Goal: Task Accomplishment & Management: Use online tool/utility

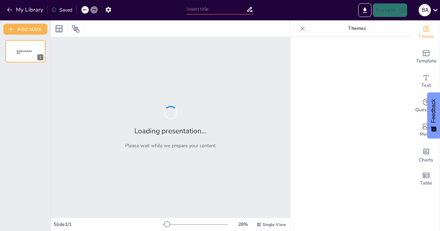
type input "Informe Financiero: Resultados del Primer Semestre 2025"
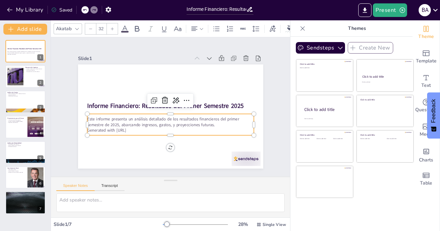
click at [134, 128] on p "Generated with [URL]" at bounding box center [168, 130] width 166 height 23
click at [136, 129] on p "Generated with [URL]" at bounding box center [170, 131] width 167 height 6
click at [214, 124] on p "Este informe presenta un análisis detallado de los resultados financieros del p…" at bounding box center [169, 122] width 167 height 29
click at [172, 98] on icon at bounding box center [176, 101] width 9 height 9
click at [140, 132] on div "Este informe presenta un análisis detallado de los resultados financieros del p…" at bounding box center [169, 125] width 168 height 39
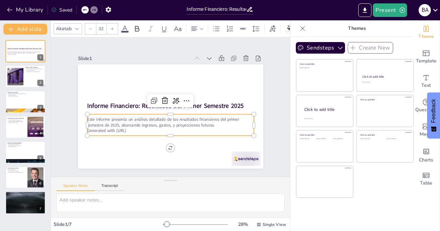
click at [136, 129] on p "Generated with [URL]" at bounding box center [165, 130] width 164 height 40
click at [21, 72] on div at bounding box center [15, 76] width 35 height 21
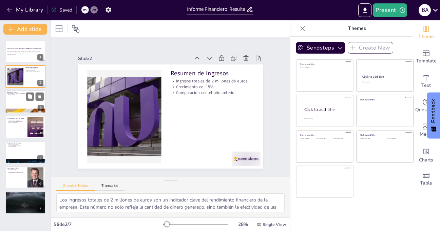
click at [13, 99] on div at bounding box center [25, 101] width 41 height 23
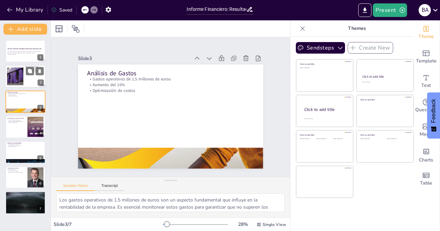
click at [20, 72] on div at bounding box center [15, 76] width 35 height 21
type textarea "Los ingresos totales de 2 millones de euros son un indicador clave del rendimie…"
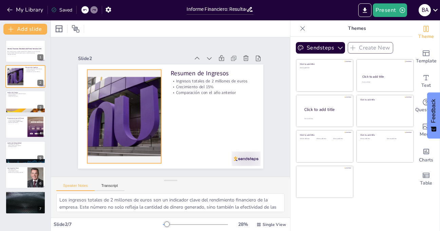
click at [136, 90] on div at bounding box center [123, 112] width 169 height 110
click at [137, 52] on icon at bounding box center [140, 48] width 7 height 8
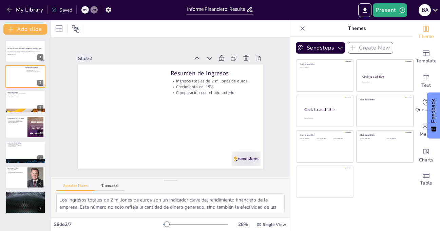
click at [85, 11] on icon at bounding box center [84, 10] width 3 height 2
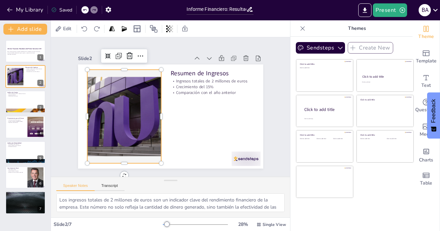
click at [128, 95] on div at bounding box center [123, 112] width 169 height 110
click at [142, 53] on icon at bounding box center [146, 53] width 9 height 9
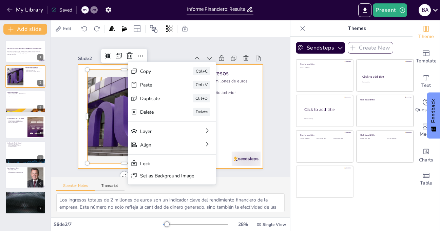
click at [228, 118] on div at bounding box center [169, 116] width 195 height 123
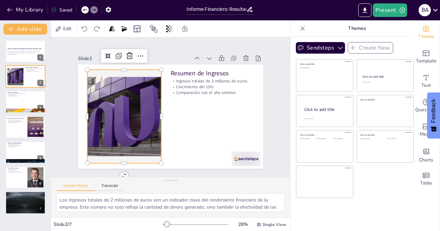
click at [152, 111] on div at bounding box center [124, 117] width 160 height 94
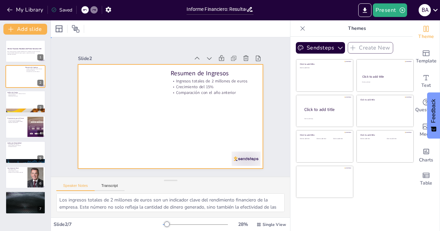
click at [125, 94] on div at bounding box center [170, 116] width 185 height 104
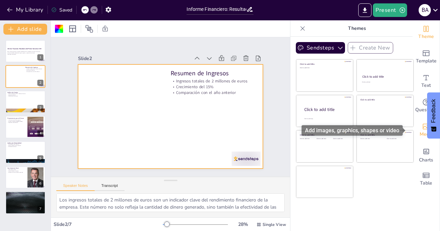
click at [423, 129] on icon "Add images, graphics, shapes or video" at bounding box center [426, 127] width 7 height 6
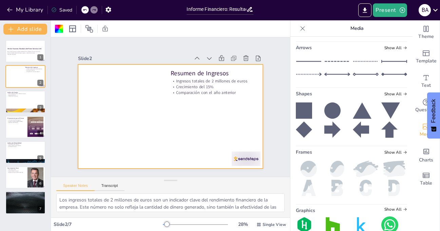
scroll to position [123, 0]
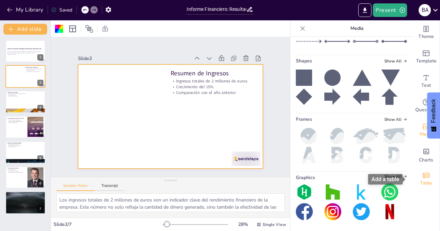
click at [423, 178] on icon "Add a table" at bounding box center [426, 175] width 7 height 5
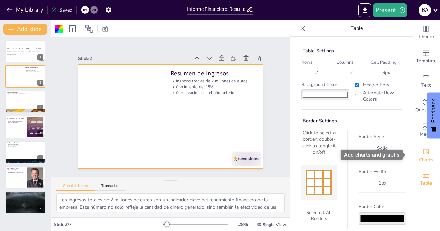
click at [423, 149] on icon "Add charts and graphs" at bounding box center [426, 151] width 7 height 7
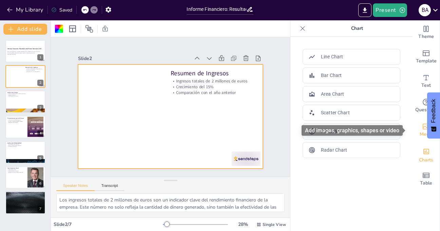
click at [423, 126] on icon "Add images, graphics, shapes or video" at bounding box center [426, 127] width 8 height 8
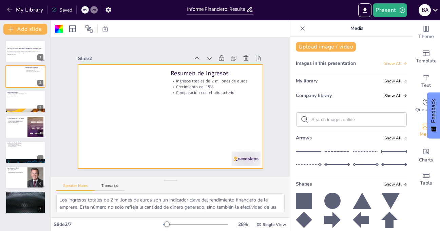
click at [385, 61] on span "Show All" at bounding box center [396, 63] width 23 height 5
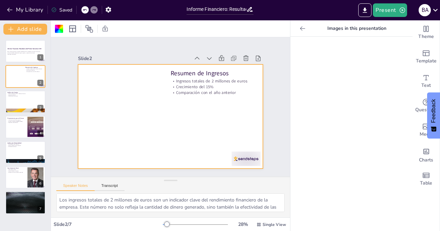
click at [299, 27] on icon at bounding box center [302, 28] width 7 height 7
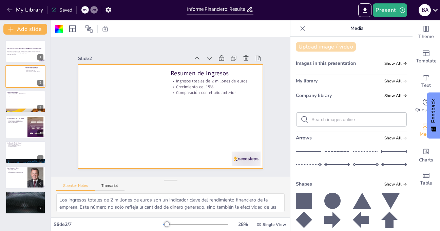
click at [311, 45] on button "Upload image / video" at bounding box center [326, 47] width 60 height 10
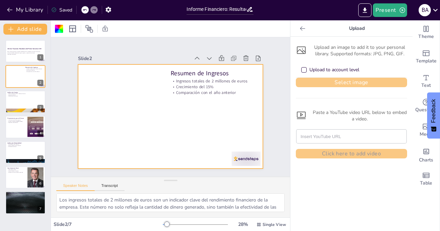
click at [344, 79] on button "Select image" at bounding box center [351, 83] width 111 height 10
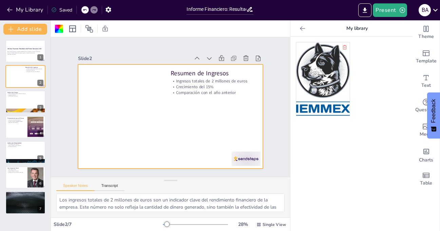
click at [300, 29] on icon at bounding box center [302, 28] width 5 height 4
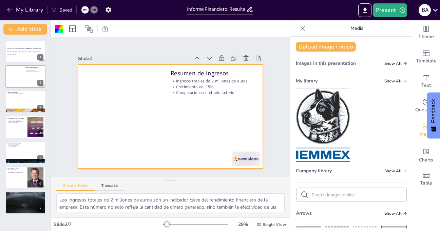
click at [323, 142] on img at bounding box center [323, 125] width 54 height 73
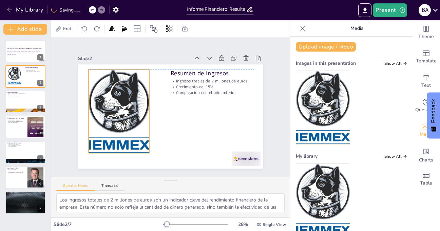
drag, startPoint x: 173, startPoint y: 113, endPoint x: 121, endPoint y: 108, distance: 51.8
click at [121, 108] on div at bounding box center [119, 101] width 77 height 94
click at [147, 151] on div at bounding box center [149, 153] width 5 height 5
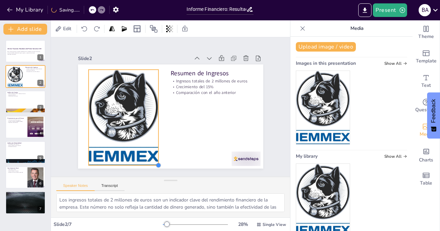
drag, startPoint x: 145, startPoint y: 150, endPoint x: 153, endPoint y: 160, distance: 12.7
click at [153, 160] on div "Resumen de Ingresos Ingresos totales de 2 millones de euros Crecimiento del 15%…" at bounding box center [170, 116] width 185 height 104
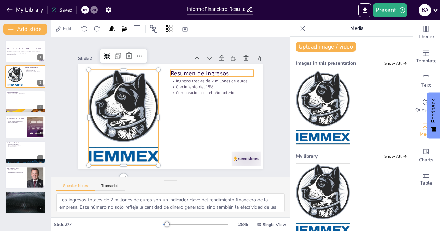
click at [193, 72] on p "Resumen de Ingresos" at bounding box center [216, 77] width 84 height 17
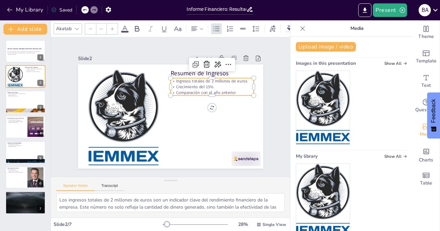
type input "32"
click at [194, 79] on p "Ingresos totales de 2 millones de euros" at bounding box center [211, 81] width 83 height 6
click at [203, 78] on p "Ingresos totales de 2 millones de euros" at bounding box center [214, 85] width 83 height 15
click at [199, 79] on p "Ingresos totales de 2 millones de euros" at bounding box center [214, 85] width 83 height 15
click at [199, 79] on p "Ingresos totales de 2 millones de euros" at bounding box center [211, 81] width 83 height 6
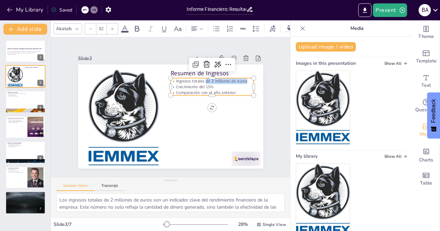
drag, startPoint x: 201, startPoint y: 79, endPoint x: 242, endPoint y: 79, distance: 41.4
click at [242, 79] on p "Ingresos totales de 2 millones de euros" at bounding box center [214, 85] width 83 height 15
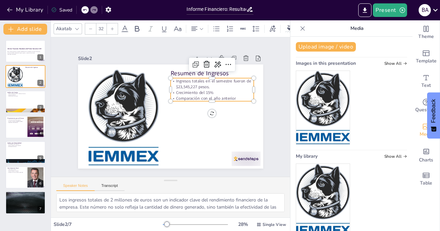
click at [191, 80] on p "Ingresos totales en el semestre fueron de $23,545,227 pesos." at bounding box center [211, 84] width 83 height 12
click at [217, 65] on icon at bounding box center [221, 69] width 9 height 9
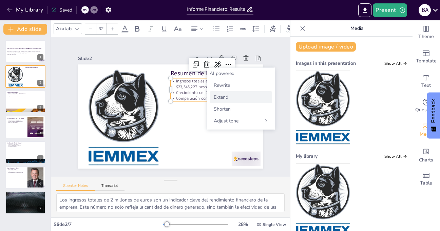
click at [224, 96] on span "Extend" at bounding box center [221, 97] width 15 height 6
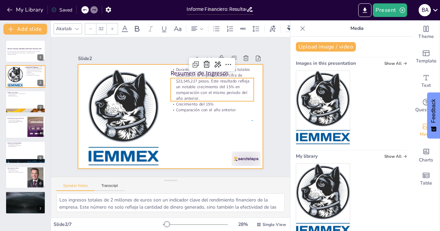
click at [254, 120] on div at bounding box center [169, 116] width 195 height 123
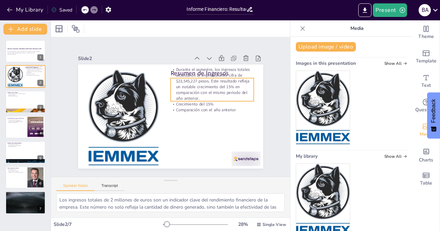
click at [213, 95] on p "Durante el semestre, los ingresos totales alcanzaron la impresionante cifra de …" at bounding box center [211, 84] width 83 height 35
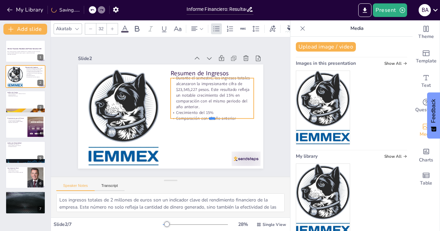
drag, startPoint x: 215, startPoint y: 99, endPoint x: 217, endPoint y: 114, distance: 15.3
click at [217, 114] on div "Resumen de Ingresos Durante el semestre, los ingresos totales alcanzaron la imp…" at bounding box center [170, 116] width 185 height 104
click at [266, 78] on div "Slide 1 Informe Financiero: Resultados del Primer Semestre 2025 Este informe pr…" at bounding box center [170, 107] width 235 height 146
click at [223, 85] on p "Durante el semestre, los ingresos totales alcanzaron la impresionante cifra de …" at bounding box center [213, 96] width 87 height 43
type input "33.9"
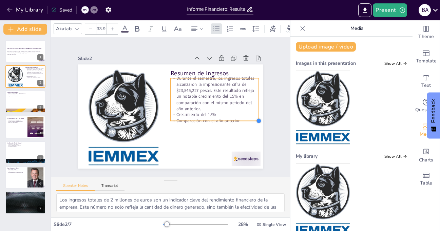
drag, startPoint x: 247, startPoint y: 115, endPoint x: 216, endPoint y: 118, distance: 31.3
click at [216, 118] on div "Resumen de Ingresos Durante el semestre, los ingresos totales alcanzaron la imp…" at bounding box center [169, 116] width 195 height 123
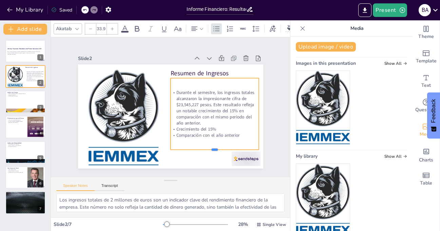
drag, startPoint x: 208, startPoint y: 119, endPoint x: 206, endPoint y: 148, distance: 28.3
click at [207, 150] on div at bounding box center [214, 152] width 88 height 5
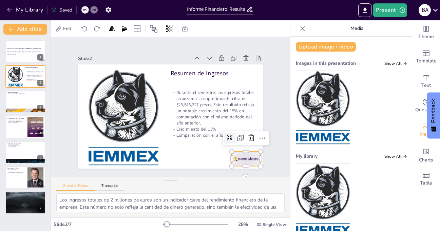
click at [241, 158] on div at bounding box center [240, 166] width 30 height 17
click at [248, 142] on icon at bounding box center [247, 146] width 9 height 9
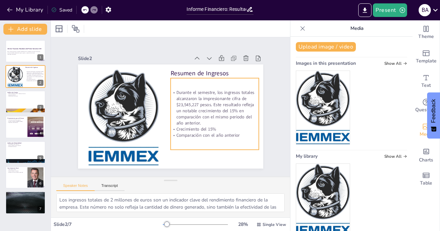
click at [230, 91] on p "Durante el semestre, los ingresos totales alcanzaron la impresionante cifra de …" at bounding box center [214, 108] width 88 height 37
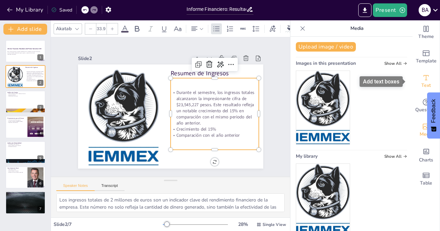
click at [425, 78] on div "Text" at bounding box center [426, 81] width 27 height 24
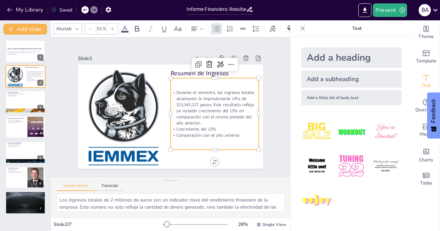
click at [326, 78] on div "Add a subheading" at bounding box center [351, 79] width 100 height 17
type input "38"
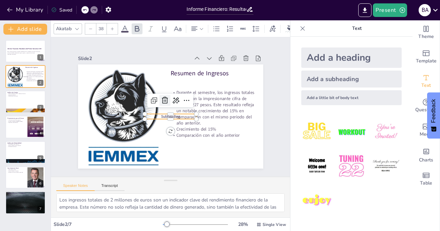
click at [163, 96] on icon at bounding box center [166, 99] width 7 height 7
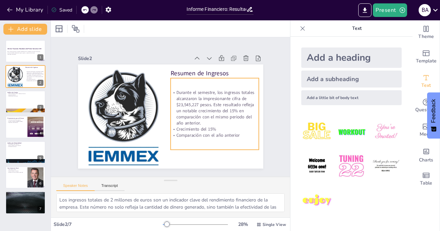
click at [209, 101] on p "Durante el semestre, los ingresos totales alcanzaron la impresionante cifra de …" at bounding box center [215, 113] width 92 height 46
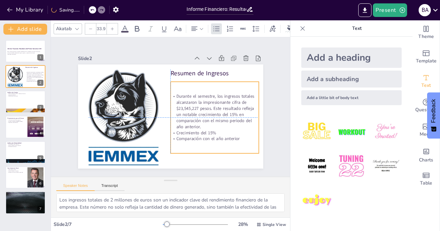
drag, startPoint x: 214, startPoint y: 105, endPoint x: 212, endPoint y: 110, distance: 5.3
click at [212, 110] on p "Durante el semestre, los ingresos totales alcanzaron la impresionante cifra de …" at bounding box center [214, 111] width 88 height 37
click at [274, 25] on icon at bounding box center [273, 28] width 6 height 7
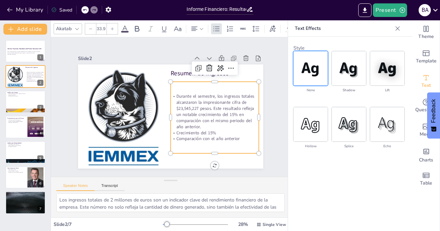
click at [113, 27] on icon at bounding box center [112, 29] width 4 height 4
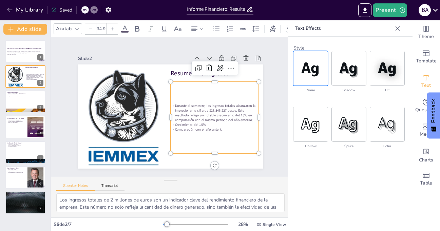
click at [113, 27] on icon at bounding box center [112, 29] width 4 height 4
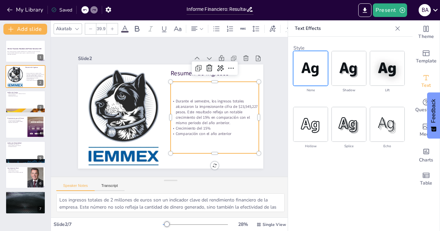
click at [113, 27] on icon at bounding box center [112, 29] width 4 height 4
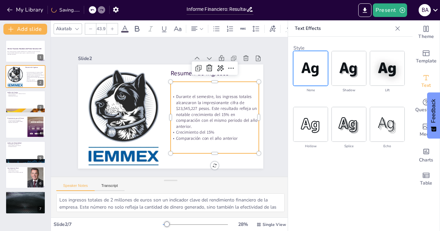
click at [113, 27] on icon at bounding box center [112, 29] width 4 height 4
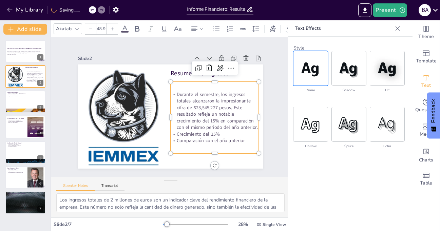
click at [113, 27] on icon at bounding box center [112, 29] width 4 height 4
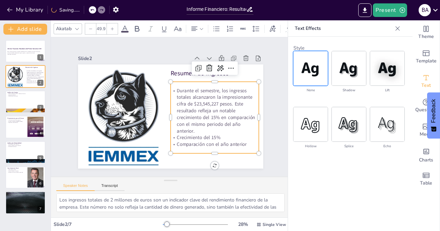
click at [113, 27] on icon at bounding box center [112, 29] width 4 height 4
click at [77, 26] on icon at bounding box center [76, 28] width 5 height 5
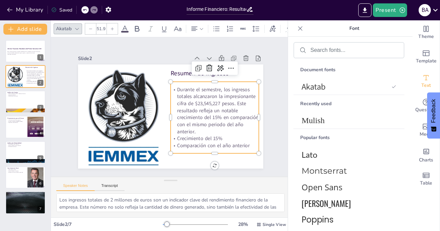
click at [79, 26] on icon at bounding box center [76, 28] width 5 height 5
click at [111, 27] on icon at bounding box center [112, 29] width 4 height 4
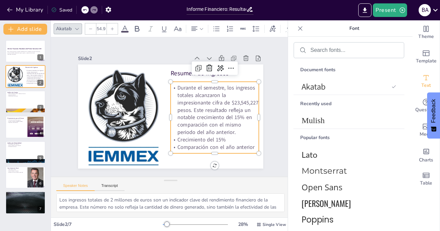
click at [111, 27] on icon at bounding box center [112, 29] width 4 height 4
type input "55.9"
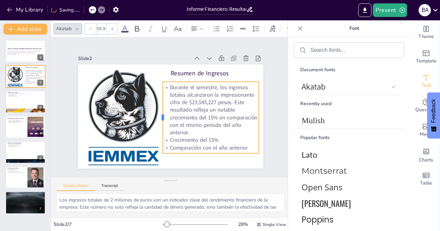
drag, startPoint x: 165, startPoint y: 116, endPoint x: 157, endPoint y: 116, distance: 7.8
click at [157, 116] on div at bounding box center [158, 116] width 13 height 72
click at [79, 26] on icon at bounding box center [76, 28] width 5 height 5
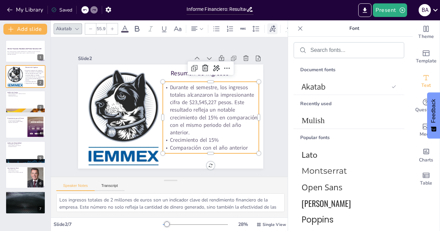
click at [274, 25] on icon at bounding box center [273, 28] width 6 height 7
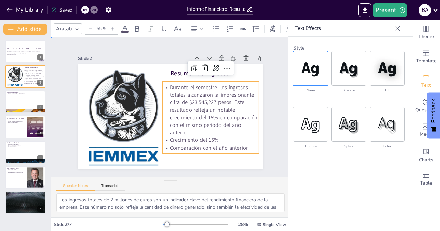
click at [273, 58] on div "Slide 1 Informe Financiero: Resultados del Primer Semestre 2025 Este informe pr…" at bounding box center [170, 107] width 235 height 146
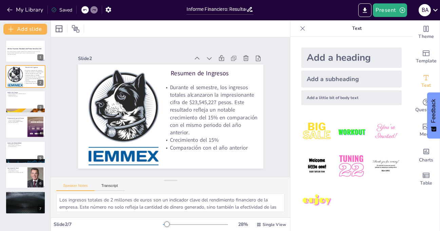
click at [299, 26] on icon at bounding box center [302, 28] width 7 height 7
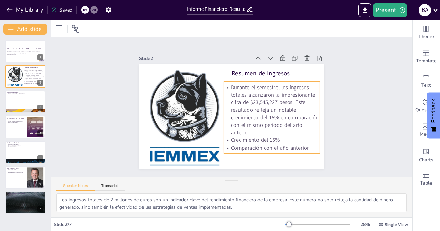
click at [306, 96] on p "Durante el semestre, los ingresos totales alcanzaron la impresionante cifra de …" at bounding box center [270, 118] width 105 height 72
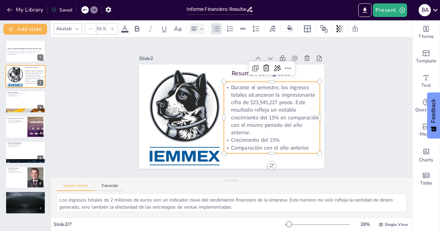
click at [200, 28] on icon at bounding box center [201, 28] width 5 height 5
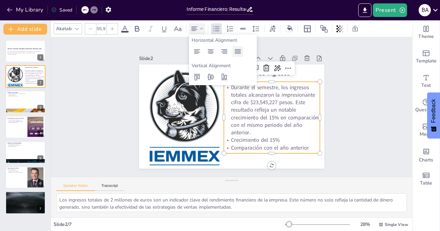
click at [239, 52] on icon at bounding box center [238, 52] width 8 height 8
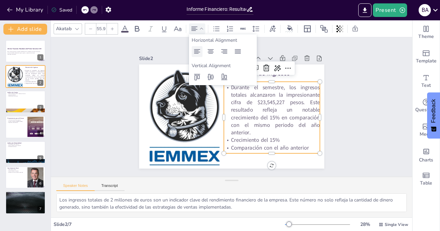
click at [198, 50] on icon at bounding box center [197, 51] width 6 height 4
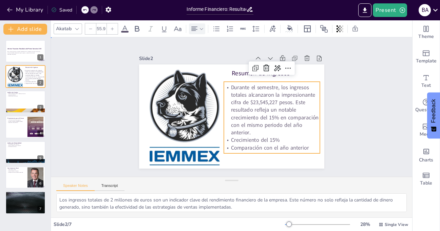
click at [348, 83] on div "Slide 1 Informe Financiero: Resultados del Primer Semestre 2025 Este informe pr…" at bounding box center [231, 107] width 374 height 176
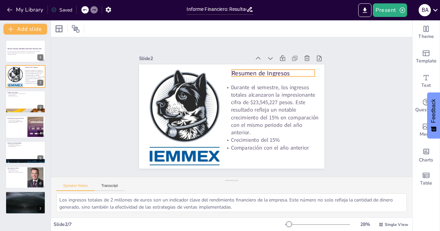
click at [260, 69] on p "Resumen de Ingresos" at bounding box center [277, 77] width 84 height 17
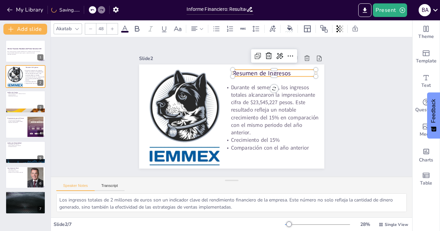
click at [114, 29] on div at bounding box center [112, 28] width 11 height 11
click at [137, 29] on icon at bounding box center [137, 29] width 4 height 6
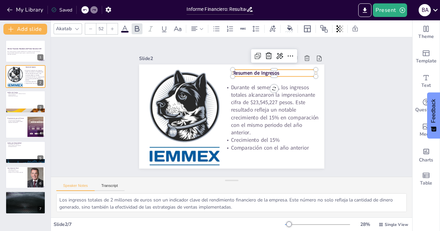
click at [112, 29] on icon at bounding box center [112, 28] width 3 height 3
click at [112, 29] on icon at bounding box center [112, 29] width 4 height 4
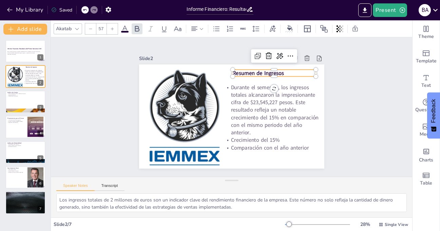
click at [112, 29] on icon at bounding box center [112, 29] width 4 height 4
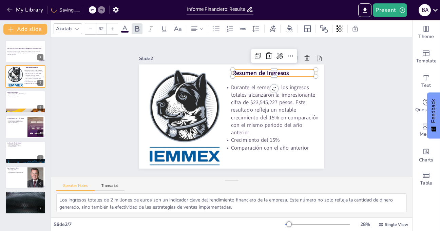
click at [112, 29] on icon at bounding box center [112, 29] width 4 height 4
type input "65"
click at [203, 29] on icon at bounding box center [201, 29] width 3 height 2
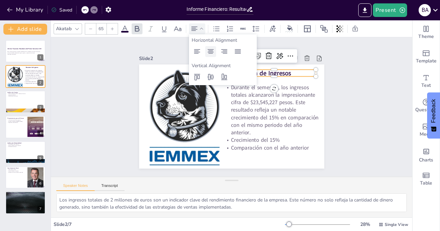
click at [210, 50] on icon at bounding box center [211, 52] width 8 height 8
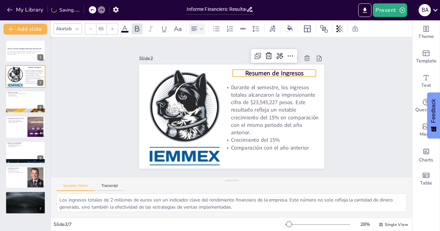
click at [337, 89] on div "Slide 1 Informe Financiero: Resultados del Primer Semestre 2025 Este informe pr…" at bounding box center [231, 107] width 235 height 146
click at [263, 72] on strong "Resumen de Ingresos" at bounding box center [274, 73] width 58 height 8
click at [125, 31] on span at bounding box center [124, 32] width 7 height 2
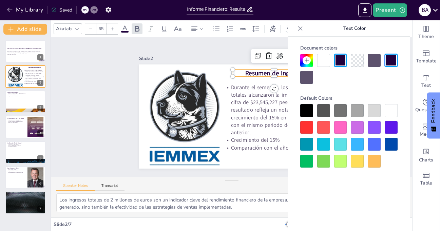
click at [396, 142] on div at bounding box center [391, 144] width 13 height 13
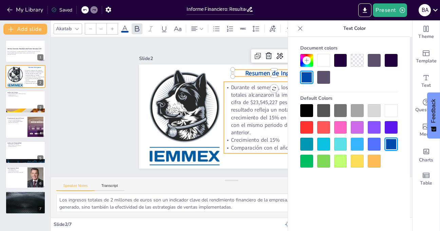
type input "55.9"
click at [246, 94] on p "Durante el semestre, los ingresos totales alcanzaron la impresionante cifra de …" at bounding box center [272, 109] width 96 height 53
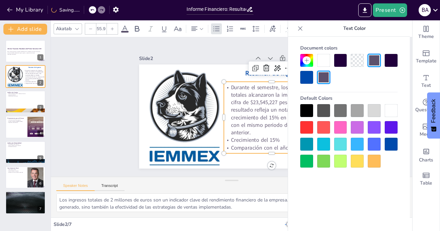
click at [393, 144] on div at bounding box center [391, 144] width 13 height 13
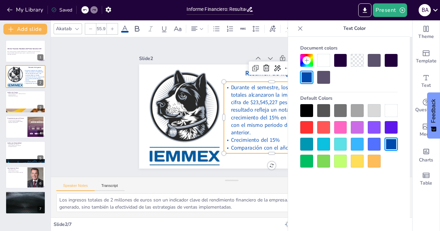
click at [106, 75] on div "Slide 1 Informe Financiero: Resultados del Primer Semestre 2025 Este informe pr…" at bounding box center [231, 106] width 361 height 139
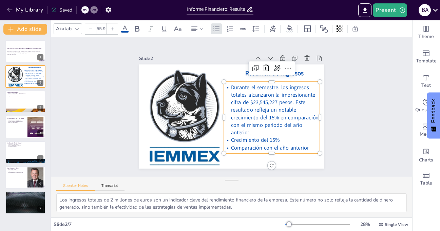
click at [278, 109] on span "Durante el semestre, los ingresos totales alcanzaron la impresionante cifra de …" at bounding box center [273, 111] width 90 height 54
click at [339, 97] on div "Slide 1 Informe Financiero: Resultados del Primer Semestre 2025 Este informe pr…" at bounding box center [231, 106] width 361 height 139
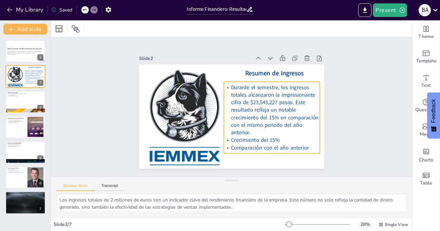
click at [265, 115] on span "Durante el semestre, los ingresos totales alcanzaron la impresionante cifra de …" at bounding box center [273, 111] width 90 height 54
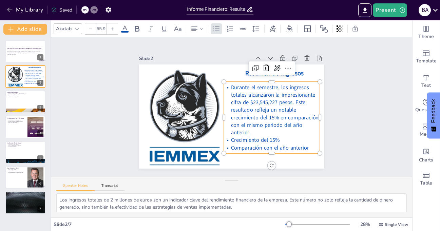
click at [266, 115] on span "Durante el semestre, los ingresos totales alcanzaron la impresionante cifra de …" at bounding box center [273, 111] width 90 height 54
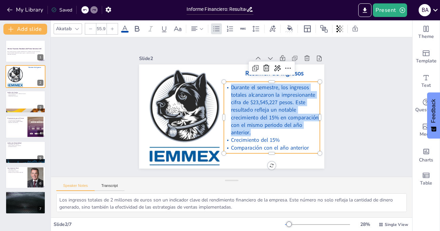
click at [266, 115] on span "Durante el semestre, los ingresos totales alcanzaron la impresionante cifra de …" at bounding box center [275, 110] width 88 height 53
click at [266, 115] on span "Durante el semestre, los ingresos totales alcanzaron la impresionante cifra de …" at bounding box center [273, 111] width 90 height 54
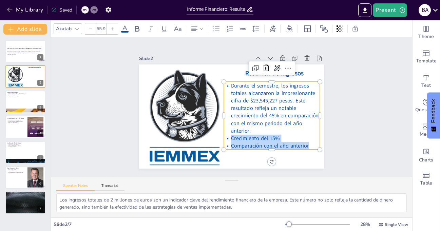
drag, startPoint x: 226, startPoint y: 135, endPoint x: 305, endPoint y: 143, distance: 79.8
click at [305, 143] on div "Durante el semestre, los ingresos totales alcanzaron la impresionante cifra de …" at bounding box center [272, 116] width 96 height 68
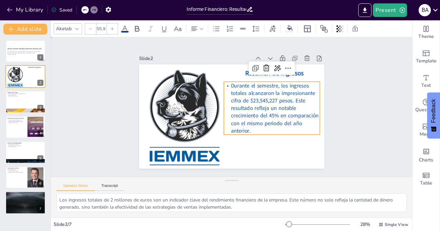
click at [330, 109] on div "Slide 1 Informe Financiero: Resultados del Primer Semestre 2025 Este informe pr…" at bounding box center [231, 107] width 235 height 146
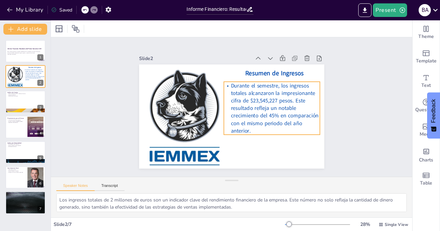
click at [285, 109] on span "Durante el semestre, los ingresos totales alcanzaron la impresionante cifra de …" at bounding box center [273, 109] width 90 height 54
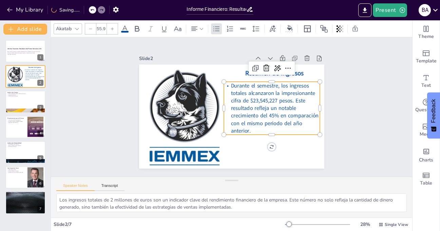
click at [113, 28] on icon at bounding box center [112, 29] width 4 height 4
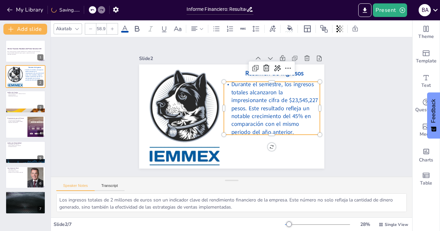
click at [113, 28] on icon at bounding box center [112, 29] width 4 height 4
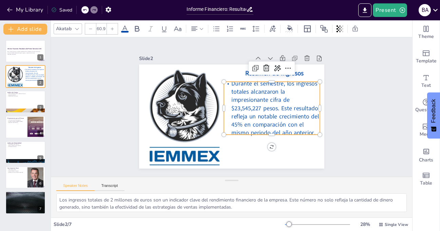
click at [113, 28] on icon at bounding box center [112, 29] width 4 height 4
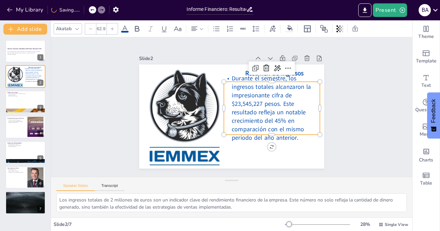
click at [113, 28] on icon at bounding box center [112, 29] width 4 height 4
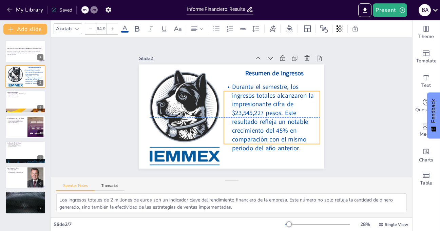
drag, startPoint x: 287, startPoint y: 131, endPoint x: 287, endPoint y: 141, distance: 10.2
click at [287, 141] on span "Durante el semestre, los ingresos totales alcanzaron la impresionante cifra de …" at bounding box center [273, 117] width 82 height 70
click at [111, 28] on icon at bounding box center [112, 29] width 4 height 4
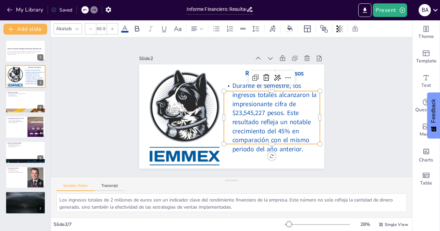
click at [111, 28] on icon at bounding box center [112, 29] width 4 height 4
type input "67.9"
click at [339, 79] on div "Slide 1 Informe Financiero: Resultados del Primer Semestre 2025 Este informe pr…" at bounding box center [231, 107] width 374 height 176
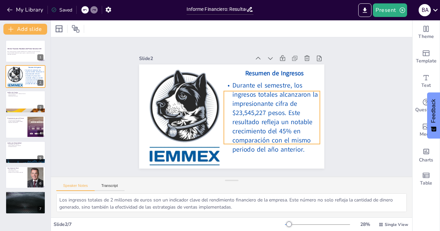
click at [289, 87] on div "Resumen de Ingresos Durante el semestre, los ingresos totales alcanzaron la imp…" at bounding box center [230, 116] width 195 height 123
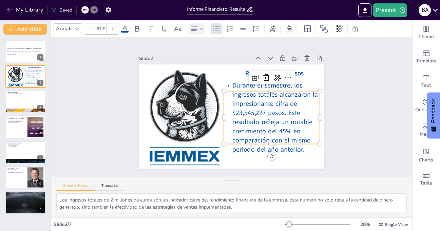
click at [202, 27] on icon at bounding box center [201, 28] width 5 height 5
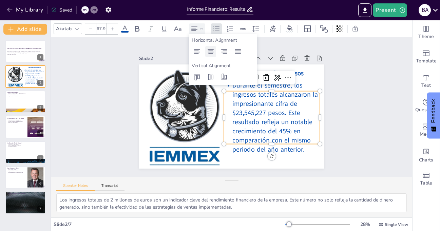
click at [213, 52] on icon at bounding box center [211, 52] width 8 height 8
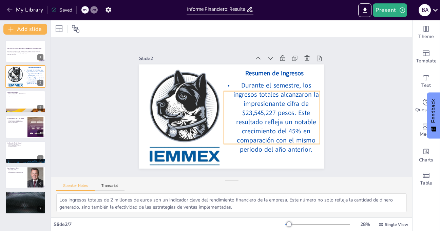
click at [235, 81] on p "Durante el semestre, los ingresos totales alcanzaron la impresionante cifra de …" at bounding box center [272, 117] width 96 height 73
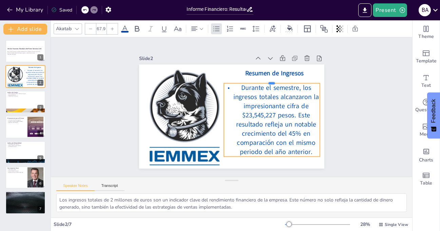
drag, startPoint x: 268, startPoint y: 88, endPoint x: 267, endPoint y: 80, distance: 7.5
click at [267, 80] on div at bounding box center [274, 84] width 96 height 15
click at [237, 85] on span "Durante el semestre, los ingresos totales alcanzaron la impresionante cifra de …" at bounding box center [275, 125] width 87 height 80
click at [237, 86] on span "Durante el semestre, los ingresos totales alcanzaron la impresionante cifra de …" at bounding box center [275, 125] width 87 height 80
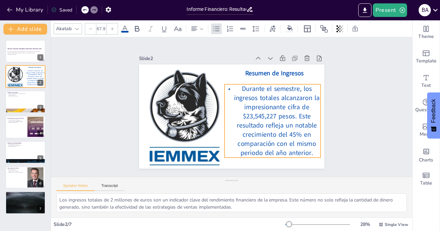
click at [238, 87] on span "Durante el semestre, los ingresos totales alcanzaron la impresionante cifra de …" at bounding box center [276, 126] width 87 height 80
click at [241, 87] on span "Durante el semestre, los ingresos totales alcanzaron la impresionante cifra de …" at bounding box center [276, 126] width 87 height 80
click at [244, 87] on span "Durante el semestre, los ingresos totales alcanzaron la impresionante cifra de …" at bounding box center [277, 121] width 86 height 73
click at [244, 87] on span "Durante el semestre, los ingresos totales alcanzaron la impresionante cifra de …" at bounding box center [276, 126] width 87 height 80
click at [242, 88] on span "Durante el semestre, los ingresos totales alcanzaron la impresionante cifra de …" at bounding box center [276, 126] width 87 height 80
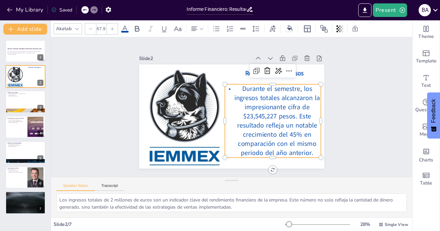
click at [344, 88] on div "Slide 1 Informe Financiero: Resultados del Primer Semestre 2025 Este informe pr…" at bounding box center [231, 107] width 374 height 176
click at [309, 152] on p "Durante el semestre, los ingresos totales alcanzaron la impresionante cifra de …" at bounding box center [271, 125] width 103 height 83
click at [85, 9] on icon at bounding box center [85, 10] width 4 height 4
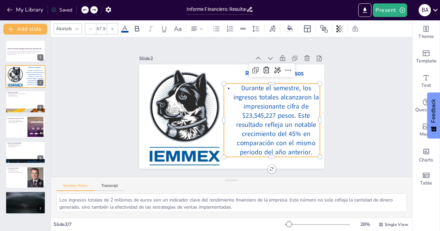
click at [85, 9] on icon at bounding box center [85, 10] width 4 height 4
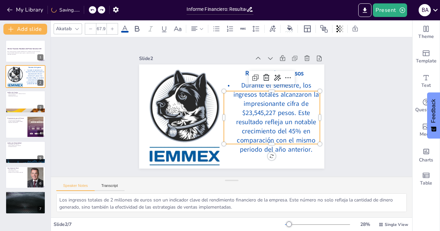
click at [85, 9] on div "My Library Saving......" at bounding box center [61, 9] width 122 height 12
click at [85, 9] on icon at bounding box center [85, 10] width 4 height 4
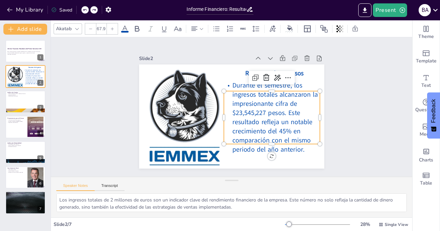
click at [85, 9] on icon at bounding box center [85, 10] width 4 height 4
click at [85, 9] on div "My Library Saving......" at bounding box center [61, 9] width 122 height 12
click at [85, 9] on icon at bounding box center [85, 10] width 4 height 4
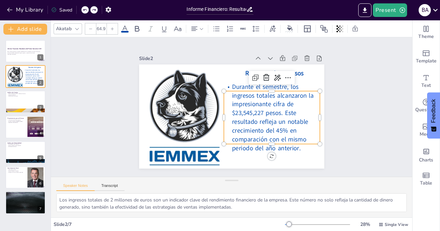
click at [85, 9] on icon at bounding box center [85, 10] width 4 height 4
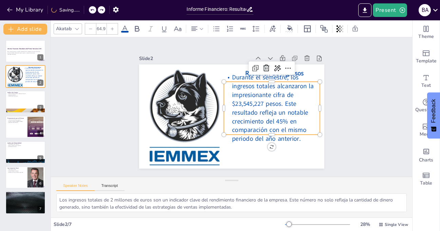
click at [85, 9] on div "My Library Saving......" at bounding box center [61, 9] width 122 height 12
click at [85, 9] on icon at bounding box center [85, 10] width 4 height 4
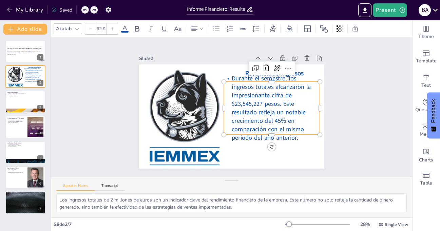
click at [85, 9] on icon at bounding box center [85, 10] width 4 height 4
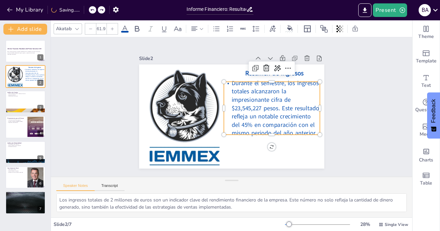
click at [85, 9] on div "My Library Saving......" at bounding box center [61, 9] width 122 height 12
click at [85, 9] on icon at bounding box center [85, 10] width 4 height 4
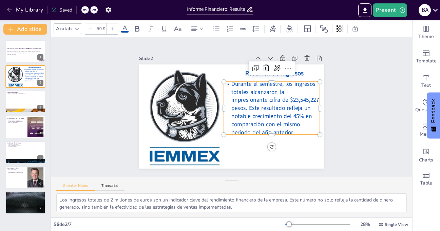
click at [85, 9] on icon at bounding box center [85, 10] width 4 height 4
click at [85, 9] on div "My Library Saving......" at bounding box center [61, 9] width 122 height 12
click at [85, 9] on icon at bounding box center [85, 10] width 4 height 4
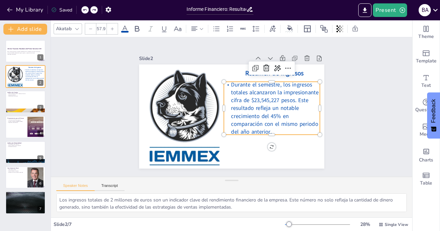
click at [85, 9] on icon at bounding box center [85, 10] width 4 height 4
type input "55.9"
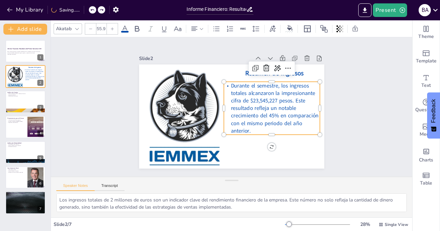
click at [85, 9] on div "My Library Saving......" at bounding box center [61, 9] width 122 height 12
click at [85, 9] on icon at bounding box center [85, 10] width 4 height 4
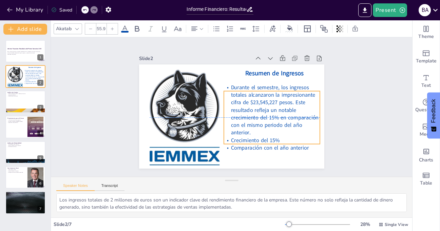
drag, startPoint x: 275, startPoint y: 131, endPoint x: 275, endPoint y: 140, distance: 9.8
click at [275, 140] on p "Crecimiento del 15%" at bounding box center [272, 139] width 96 height 7
click at [280, 138] on p "Crecimiento del 15%" at bounding box center [272, 139] width 96 height 7
click at [278, 138] on p "Crecimiento del 15%" at bounding box center [268, 144] width 96 height 18
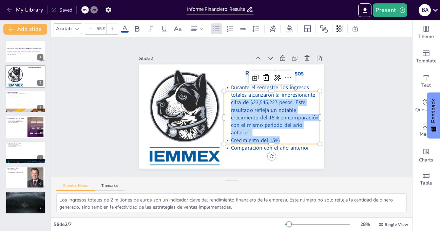
drag, startPoint x: 275, startPoint y: 137, endPoint x: 220, endPoint y: 140, distance: 55.1
click at [220, 140] on div "Resumen de Ingresos Durante el semestre, los ingresos totales alcanzaron la imp…" at bounding box center [229, 116] width 203 height 140
click at [277, 139] on p "Crecimiento del 15%" at bounding box center [268, 144] width 96 height 18
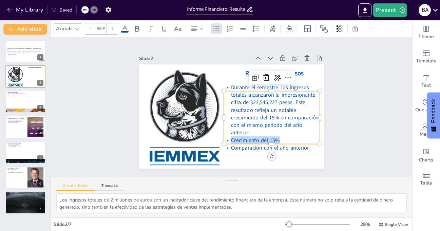
drag, startPoint x: 276, startPoint y: 139, endPoint x: 226, endPoint y: 139, distance: 49.9
click at [226, 139] on p "Crecimiento del 15%" at bounding box center [272, 139] width 96 height 7
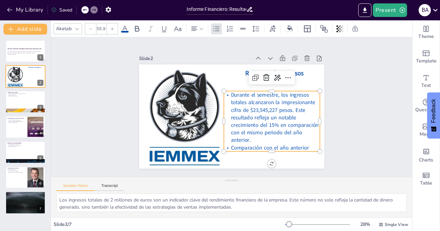
click at [308, 145] on p "Comparación con el año anterior" at bounding box center [267, 152] width 96 height 18
click at [308, 145] on span "Comparación con el año anterior en [DATE]" at bounding box center [268, 152] width 87 height 16
click at [254, 153] on p "Comparación con el año anterior a [DATE]" at bounding box center [267, 155] width 97 height 25
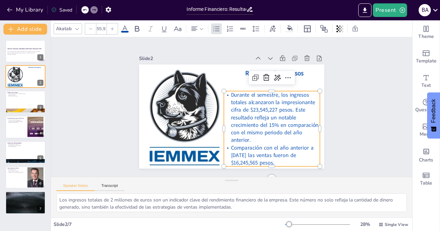
click at [332, 99] on div "Slide 1 Informe Financiero: Resultados del Primer Semestre 2025 Este informe pr…" at bounding box center [231, 107] width 235 height 146
click at [298, 106] on span "Durante el semestre, los ingresos totales alcanzaron la impresionante cifra de …" at bounding box center [275, 117] width 88 height 53
click at [114, 28] on icon at bounding box center [112, 29] width 4 height 4
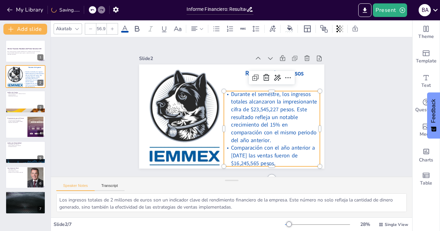
click at [114, 28] on icon at bounding box center [112, 29] width 4 height 4
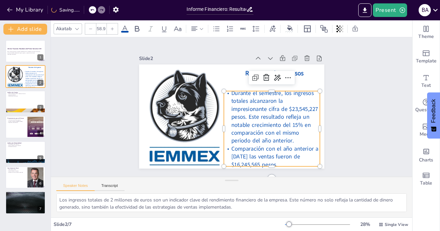
click at [114, 28] on icon at bounding box center [112, 29] width 4 height 4
type input "60.9"
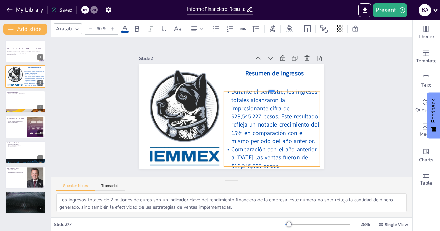
click at [297, 88] on div at bounding box center [274, 93] width 96 height 16
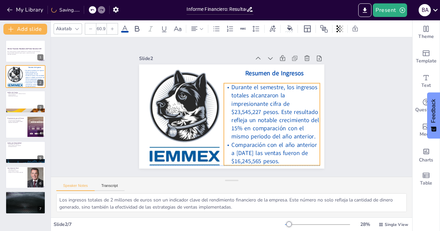
drag, startPoint x: 294, startPoint y: 91, endPoint x: 294, endPoint y: 84, distance: 6.8
click at [294, 84] on span "Durante el semestre, los ingresos totales alcanzaron la impresionante cifra de …" at bounding box center [273, 116] width 91 height 66
click at [332, 78] on div "Slide 1 Informe Financiero: Resultados del Primer Semestre 2025 Este informe pr…" at bounding box center [231, 107] width 235 height 146
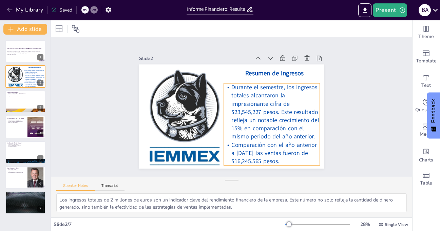
click at [277, 109] on span "Durante el semestre, los ingresos totales alcanzaron la impresionante cifra de …" at bounding box center [275, 111] width 88 height 57
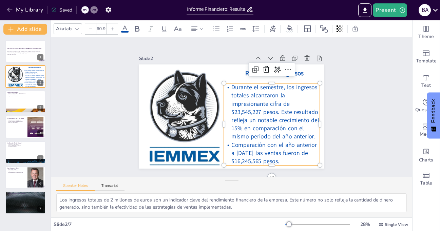
click at [276, 110] on span "Durante el semestre, los ingresos totales alcanzaron la impresionante cifra de …" at bounding box center [273, 116] width 91 height 66
click at [276, 110] on span "Durante el semestre, los ingresos totales alcanzaron la impresionante cifra de …" at bounding box center [244, 147] width 87 height 100
click at [277, 110] on span "Durante el semestre, los ingresos totales alcanzaron la impresionante cifra de …" at bounding box center [273, 116] width 91 height 66
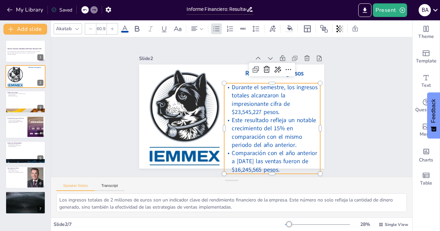
click at [299, 83] on span "Durante el semestre, los ingresos totales alcanzaron la impresionante cifra de …" at bounding box center [275, 101] width 89 height 37
click at [333, 73] on div "Slide 1 Informe Financiero: Resultados del Primer Semestre 2025 Este informe pr…" at bounding box center [231, 107] width 235 height 146
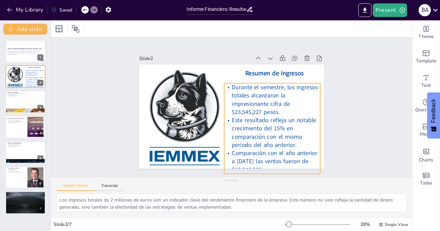
click at [307, 86] on span "Durante el semestre, los ingresos totales alcanzaron la impresionante cifra de …" at bounding box center [275, 99] width 86 height 33
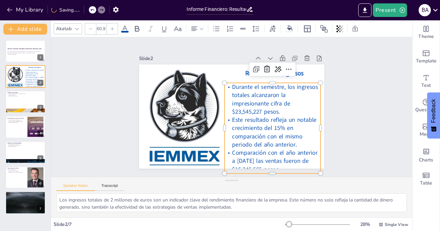
click at [92, 27] on icon at bounding box center [91, 29] width 4 height 4
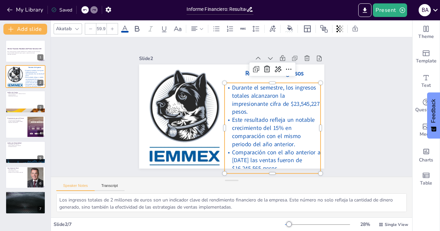
click at [92, 27] on icon at bounding box center [91, 29] width 4 height 4
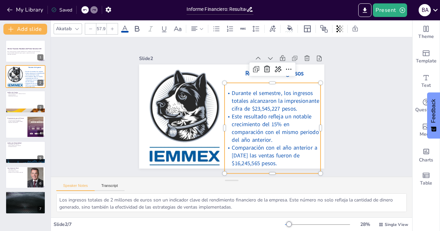
click at [92, 27] on icon at bounding box center [91, 29] width 4 height 4
click at [288, 80] on div at bounding box center [272, 79] width 96 height 5
click at [113, 29] on icon at bounding box center [112, 29] width 4 height 4
type input "58.9"
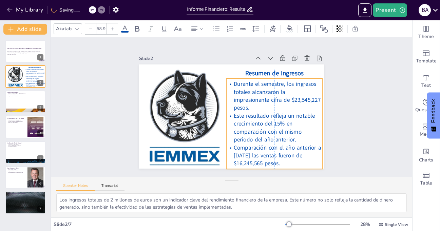
drag, startPoint x: 278, startPoint y: 81, endPoint x: 279, endPoint y: 77, distance: 4.5
click at [279, 78] on div "Durante el semestre, los ingresos totales alcanzaron la impresionante cifra de …" at bounding box center [272, 128] width 105 height 100
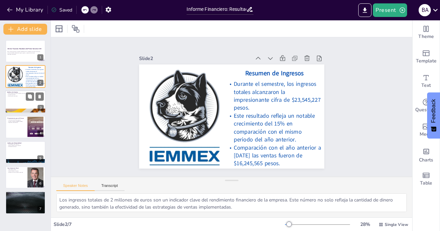
click at [25, 103] on div at bounding box center [25, 101] width 41 height 23
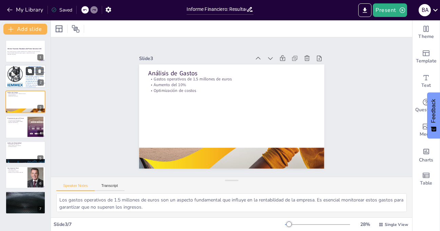
click at [30, 71] on icon at bounding box center [30, 71] width 4 height 4
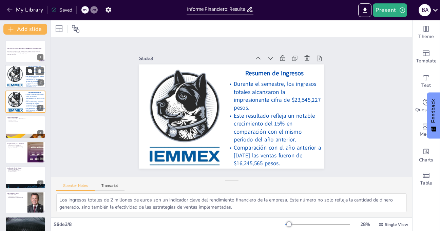
click at [28, 72] on icon at bounding box center [29, 71] width 5 height 5
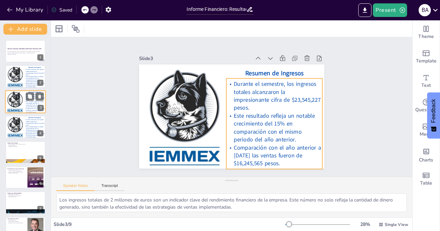
click at [27, 106] on span "Este resultado refleja un notable crecimiento del 15% en comparación con el mis…" at bounding box center [35, 104] width 18 height 7
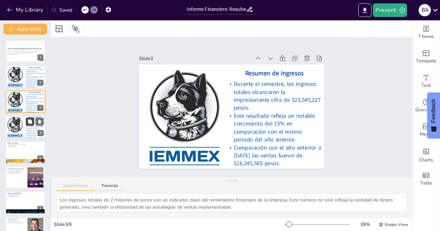
click at [27, 126] on button at bounding box center [30, 122] width 8 height 8
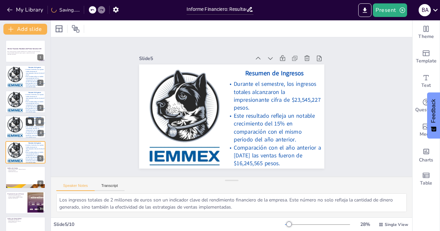
scroll to position [19, 0]
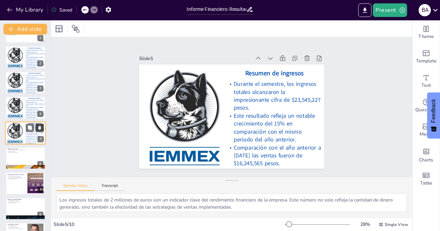
click at [41, 126] on icon at bounding box center [39, 127] width 5 height 5
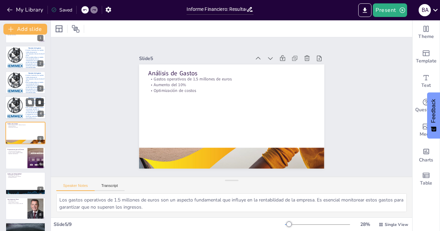
click at [40, 102] on icon at bounding box center [39, 102] width 3 height 4
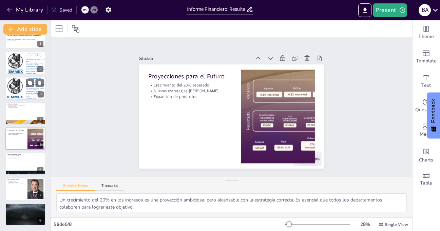
scroll to position [14, 0]
click at [40, 81] on icon at bounding box center [39, 83] width 3 height 4
type textarea "Una rentabilidad neta del 25% es un logro significativo. Este número indica que…"
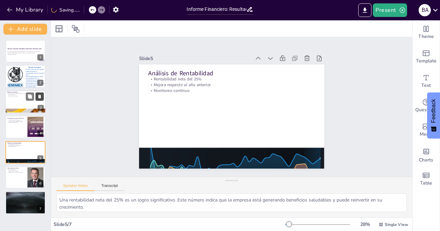
scroll to position [0, 0]
click at [16, 51] on div "Este informe presenta un análisis detallado de los resultados financieros del p…" at bounding box center [25, 53] width 37 height 5
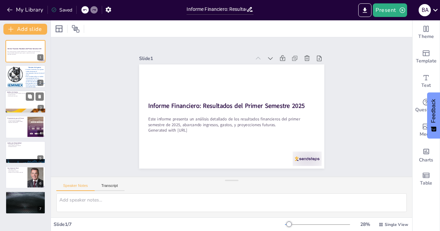
click at [18, 100] on div at bounding box center [25, 101] width 41 height 23
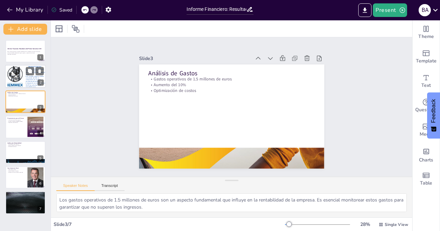
click at [25, 74] on p "Durante el semestre, los ingresos totales alcanzaron la impresionante cifra de …" at bounding box center [34, 72] width 21 height 7
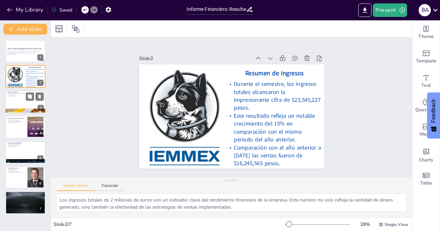
click at [29, 105] on div at bounding box center [25, 101] width 41 height 23
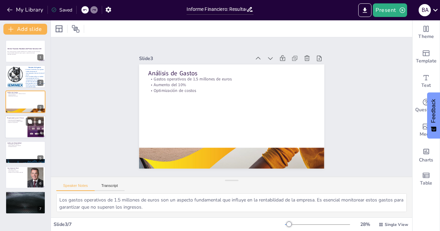
click at [10, 133] on div at bounding box center [25, 126] width 41 height 23
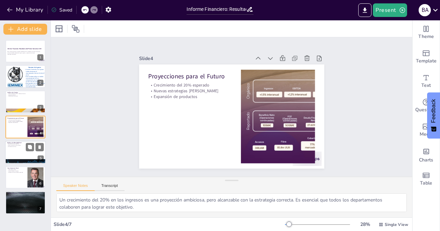
click at [19, 152] on div at bounding box center [25, 152] width 41 height 23
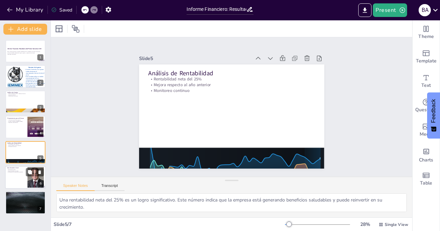
click at [18, 182] on div at bounding box center [25, 177] width 41 height 23
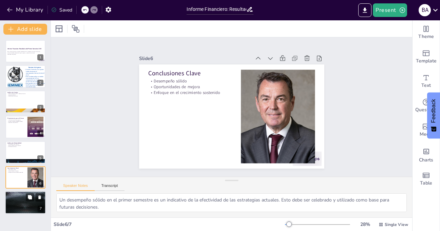
click at [18, 204] on div at bounding box center [25, 202] width 41 height 23
type textarea "Implementar medidas de control de gastos es esencial para mejorar la rentabilid…"
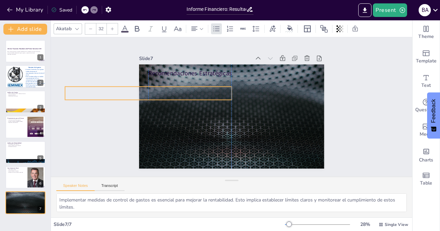
drag, startPoint x: 190, startPoint y: 87, endPoint x: 106, endPoint y: 95, distance: 84.6
click at [106, 95] on div "Slide 1 Informe Financiero: Resultados del Primer Semestre 2025 Este informe pr…" at bounding box center [232, 107] width 374 height 176
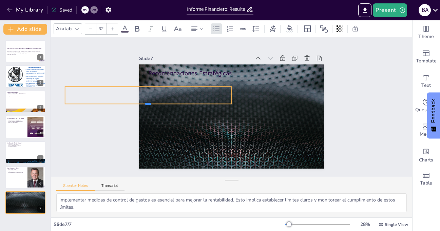
drag, startPoint x: 168, startPoint y: 97, endPoint x: 220, endPoint y: 91, distance: 53.0
click at [220, 91] on div "Recomendaciones Estratégicas Control de gastos Nuevas oportunidades de inversió…" at bounding box center [231, 116] width 185 height 104
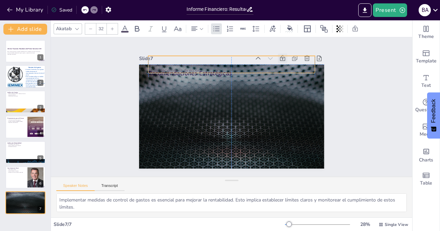
drag, startPoint x: 196, startPoint y: 86, endPoint x: 278, endPoint y: 57, distance: 87.0
click at [278, 57] on div "Slide 7 Recomendaciones Estratégicas Control de gastos Nuevas oportunidades de …" at bounding box center [231, 111] width 196 height 134
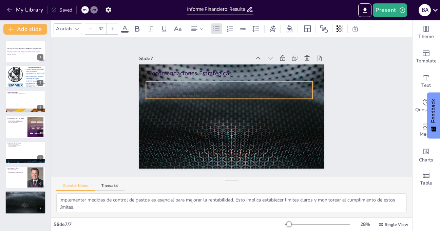
drag, startPoint x: 245, startPoint y: 69, endPoint x: 242, endPoint y: 93, distance: 24.2
click at [242, 93] on p "Alineación de la dirección" at bounding box center [230, 95] width 166 height 23
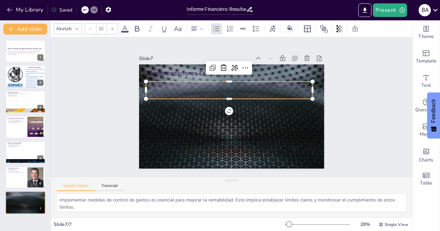
click at [126, 30] on icon at bounding box center [125, 29] width 8 height 8
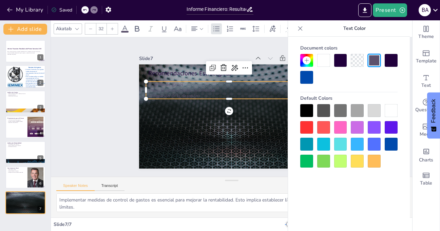
click at [395, 109] on div at bounding box center [391, 110] width 13 height 13
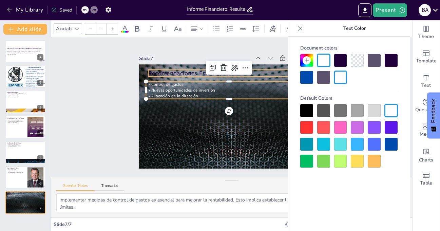
type input "48"
click at [164, 72] on p "Recomendaciones Estratégicas" at bounding box center [235, 73] width 167 height 26
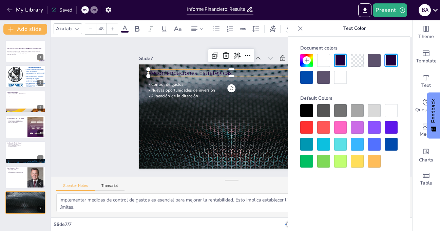
click at [390, 109] on div at bounding box center [391, 110] width 13 height 13
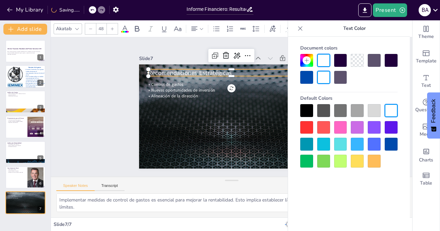
click at [108, 79] on div "Slide 1 Informe Financiero: Resultados del Primer Semestre 2025 Este informe pr…" at bounding box center [231, 106] width 361 height 139
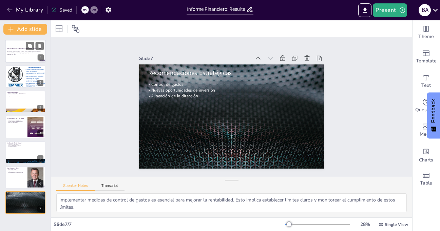
click at [15, 55] on div "Este informe presenta un análisis detallado de los resultados financieros del p…" at bounding box center [25, 53] width 37 height 5
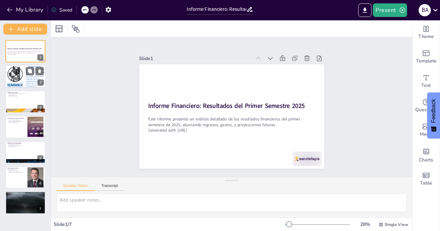
click at [29, 80] on span "Este resultado refleja un notable crecimiento del 15% en comparación con el mis…" at bounding box center [35, 79] width 18 height 7
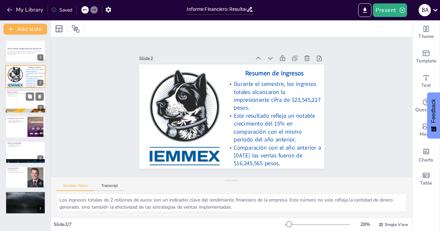
click at [15, 101] on div at bounding box center [25, 101] width 41 height 23
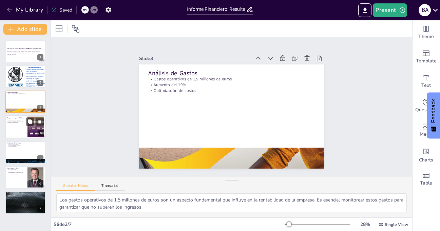
click at [13, 131] on div at bounding box center [25, 126] width 41 height 23
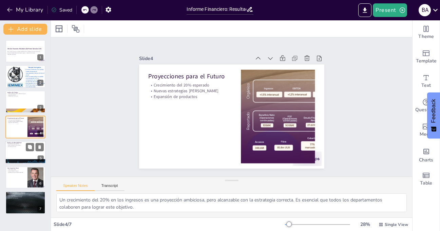
click at [11, 155] on div at bounding box center [25, 152] width 41 height 23
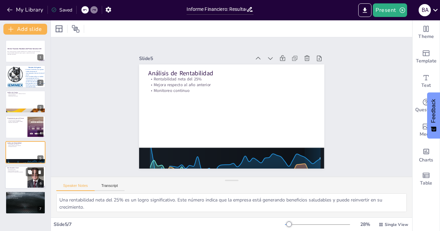
click at [18, 183] on div at bounding box center [25, 177] width 41 height 23
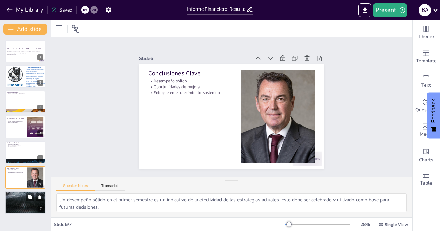
click at [23, 205] on div at bounding box center [25, 202] width 41 height 23
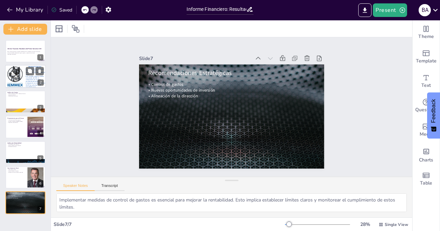
click at [31, 78] on span "Este resultado refleja un notable crecimiento del 15% en comparación con el mis…" at bounding box center [35, 79] width 18 height 7
type textarea "Los ingresos totales de 2 millones de euros son un indicador clave del rendimie…"
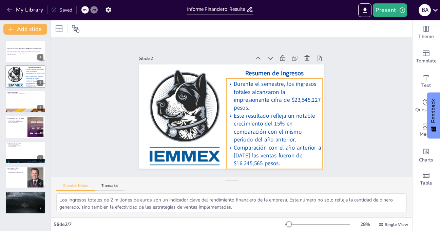
click at [226, 124] on p "Este resultado refleja un notable crecimiento del 15% en comparación con el mis…" at bounding box center [274, 128] width 96 height 32
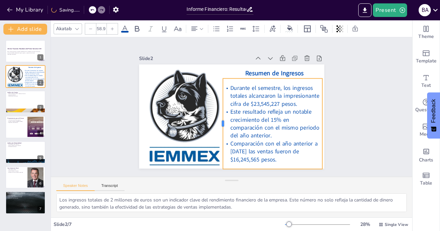
drag, startPoint x: 221, startPoint y: 121, endPoint x: 218, endPoint y: 120, distance: 3.5
click at [218, 120] on div at bounding box center [220, 123] width 5 height 91
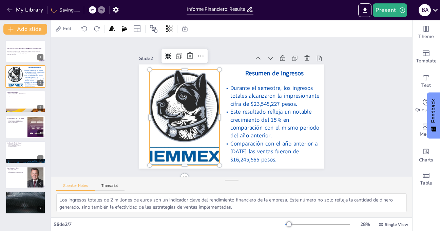
click at [172, 109] on div at bounding box center [184, 112] width 80 height 102
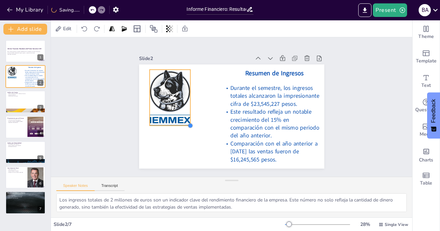
drag, startPoint x: 214, startPoint y: 163, endPoint x: 185, endPoint y: 122, distance: 50.1
click at [188, 123] on div at bounding box center [190, 125] width 5 height 5
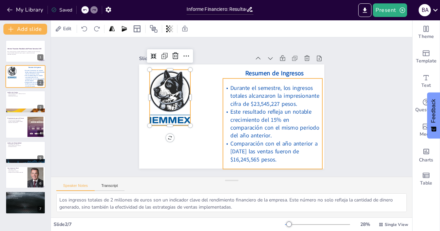
click at [234, 96] on span "Durante el semestre, los ingresos totales alcanzaron la impresionante cifra de …" at bounding box center [275, 99] width 90 height 31
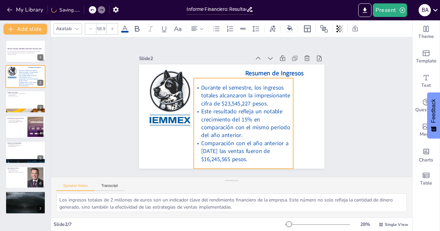
drag, startPoint x: 218, startPoint y: 120, endPoint x: 189, endPoint y: 120, distance: 29.2
click at [189, 120] on p "Este resultado refleja un notable crecimiento del 15% en comparación con el mis…" at bounding box center [238, 126] width 105 height 61
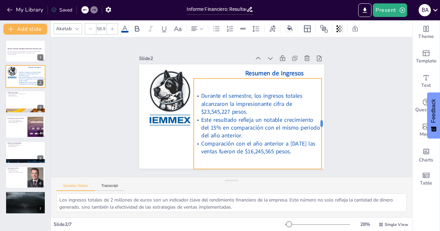
drag, startPoint x: 289, startPoint y: 121, endPoint x: 317, endPoint y: 119, distance: 28.6
click at [317, 119] on div at bounding box center [322, 133] width 15 height 91
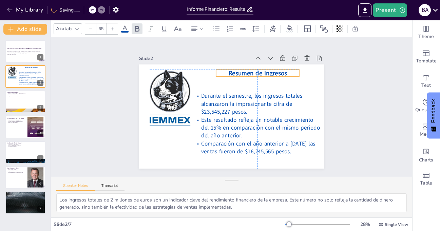
drag, startPoint x: 286, startPoint y: 69, endPoint x: 269, endPoint y: 69, distance: 17.3
click at [269, 69] on span "Resumen de Ingresos" at bounding box center [257, 73] width 58 height 8
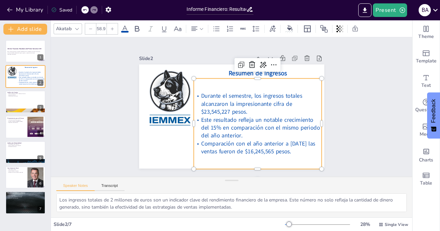
click at [239, 105] on p "Durante el semestre, los ingresos totales alcanzaron la impresionante cifra de …" at bounding box center [258, 104] width 128 height 24
click at [114, 30] on icon at bounding box center [112, 29] width 4 height 4
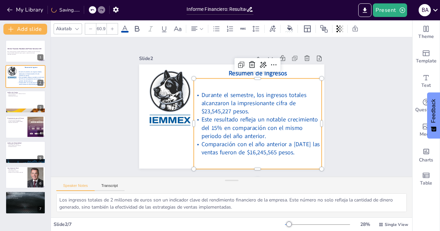
click at [114, 30] on icon at bounding box center [112, 29] width 4 height 4
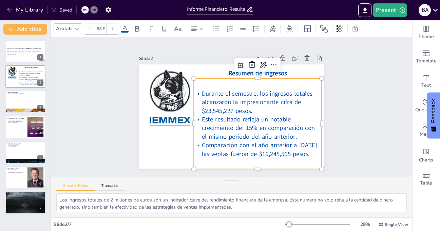
click at [114, 30] on icon at bounding box center [112, 29] width 4 height 4
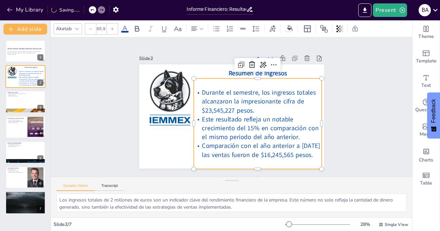
click at [114, 30] on icon at bounding box center [112, 29] width 4 height 4
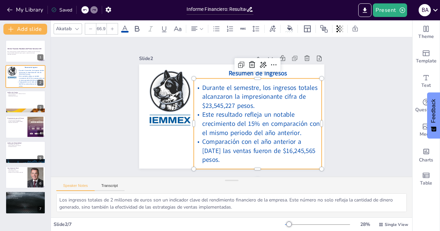
click at [114, 30] on icon at bounding box center [112, 29] width 4 height 4
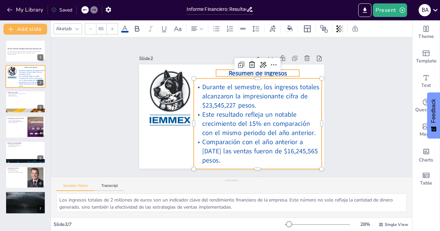
click at [289, 70] on p "Resumen de Ingresos" at bounding box center [261, 75] width 84 height 17
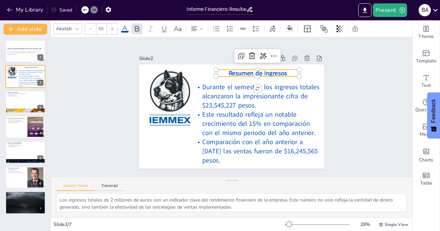
click at [112, 27] on icon at bounding box center [112, 29] width 4 height 4
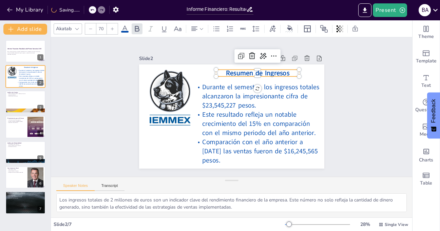
click at [112, 27] on icon at bounding box center [112, 29] width 4 height 4
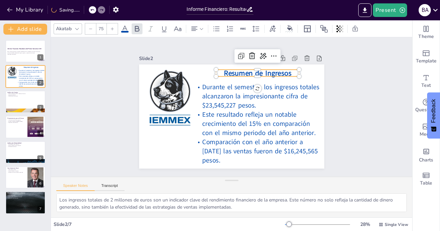
click at [112, 27] on icon at bounding box center [112, 29] width 4 height 4
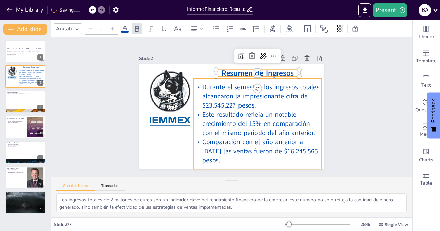
type input "67.9"
click at [256, 126] on span "Este resultado refleja un notable crecimiento del 15% en comparación con el mis…" at bounding box center [259, 123] width 114 height 27
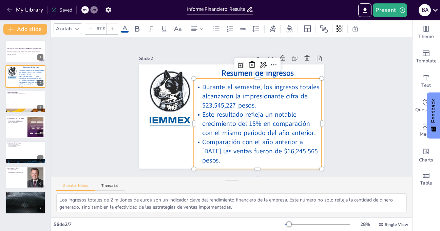
click at [197, 140] on span "Comparación con el año anterior a [DATE] las ventas fueron de $16,245,565 pesos." at bounding box center [254, 149] width 117 height 30
click at [199, 141] on span "Comparación con el año anterior a [DATE] las ventas fueron de $16,245,565 pesos." at bounding box center [254, 149] width 117 height 30
click at [202, 141] on span "Comparación con el año anterior a [DATE] las ventas fueron de $16,245,565 pesos." at bounding box center [259, 150] width 115 height 27
click at [206, 139] on span "Comparación con el año anterior a [DATE] las ventas fueron de $16,245,565 pesos." at bounding box center [259, 150] width 115 height 27
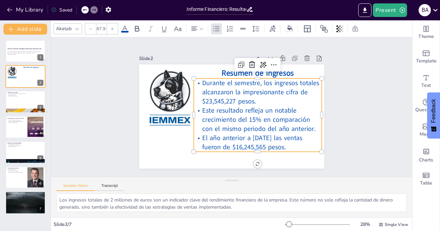
click at [337, 131] on div "Slide 1 Informe Financiero: Resultados del Primer Semestre 2025 Este informe pr…" at bounding box center [231, 106] width 223 height 123
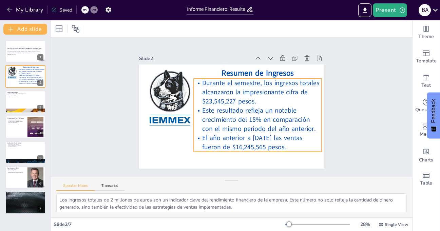
click at [304, 131] on span "Este resultado refleja un notable crecimiento del 15% en comparación con el mis…" at bounding box center [259, 119] width 114 height 27
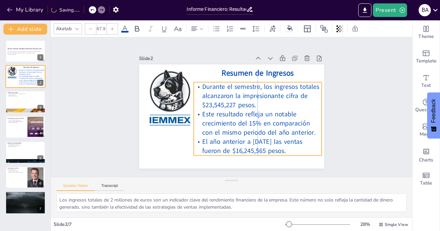
drag, startPoint x: 284, startPoint y: 148, endPoint x: 284, endPoint y: 152, distance: 3.7
click at [284, 152] on p "El año anterior a [DATE] las ventas fueron de $16,245,565 pesos." at bounding box center [253, 149] width 129 height 32
click at [114, 30] on div at bounding box center [112, 28] width 11 height 11
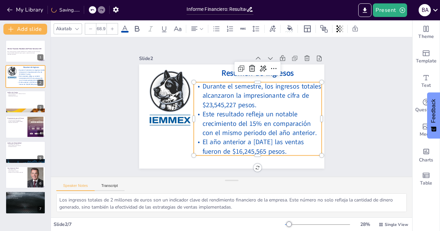
click at [114, 30] on div at bounding box center [112, 28] width 11 height 11
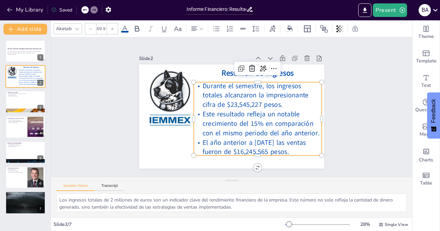
click at [114, 30] on div at bounding box center [112, 28] width 11 height 11
type input "71.9"
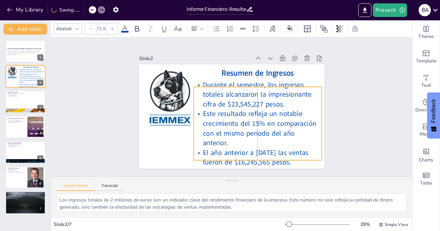
drag, startPoint x: 292, startPoint y: 149, endPoint x: 292, endPoint y: 154, distance: 4.8
click at [292, 154] on span "El año anterior a [DATE] las ventas fueron de $16,245,565 pesos." at bounding box center [249, 159] width 107 height 28
click at [345, 106] on div "Slide 1 Informe Financiero: Resultados del Primer Semestre 2025 Este informe pr…" at bounding box center [231, 106] width 361 height 139
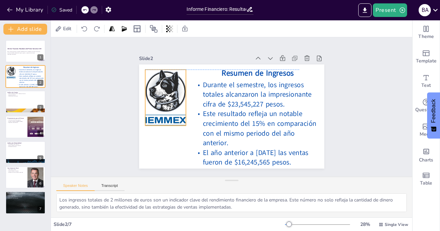
drag, startPoint x: 167, startPoint y: 97, endPoint x: 163, endPoint y: 98, distance: 4.5
click at [163, 98] on div at bounding box center [165, 98] width 41 height 56
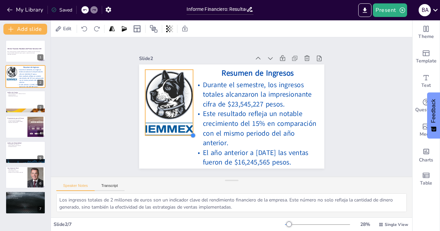
drag, startPoint x: 181, startPoint y: 124, endPoint x: 185, endPoint y: 134, distance: 10.8
click at [190, 134] on div at bounding box center [192, 135] width 5 height 5
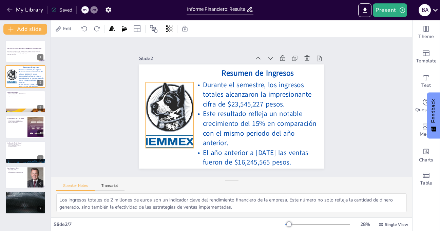
drag, startPoint x: 172, startPoint y: 104, endPoint x: 171, endPoint y: 117, distance: 12.6
click at [171, 117] on div at bounding box center [170, 115] width 48 height 66
click at [334, 100] on div "Slide 1 Informe Financiero: Resultados del Primer Semestre 2025 Este informe pr…" at bounding box center [231, 106] width 223 height 123
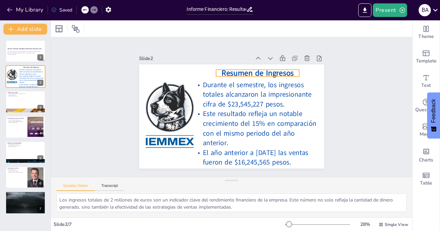
click at [259, 72] on span "Resumen de Ingresos" at bounding box center [258, 73] width 72 height 11
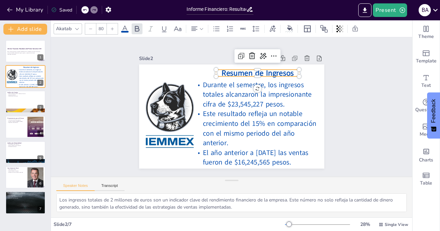
click at [127, 29] on icon at bounding box center [125, 28] width 6 height 6
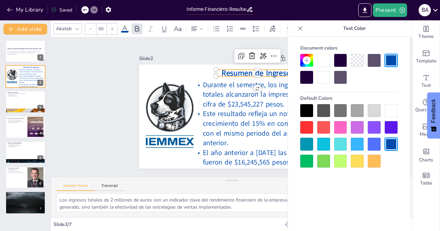
click at [310, 80] on div at bounding box center [306, 77] width 13 height 13
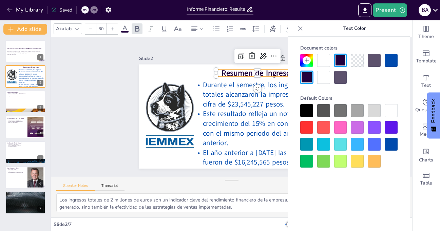
click at [342, 57] on div at bounding box center [340, 60] width 13 height 13
click at [397, 60] on div at bounding box center [391, 60] width 13 height 13
click at [305, 109] on div at bounding box center [306, 110] width 13 height 13
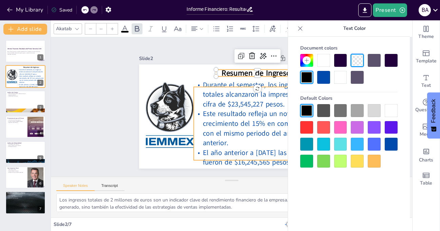
type input "71.9"
click at [213, 109] on span "Este resultado refleja un notable crecimiento del 15% en comparación con el mis…" at bounding box center [257, 126] width 116 height 41
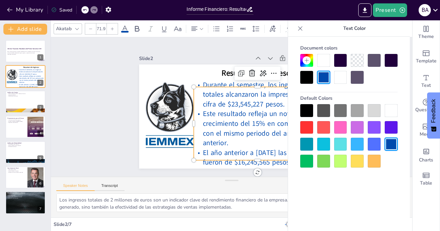
click at [310, 112] on div at bounding box center [306, 110] width 13 height 13
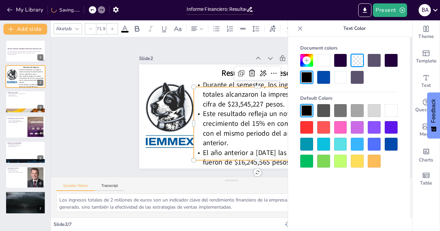
click at [78, 76] on div "Slide 1 Informe Financiero: Resultados del Primer Semestre 2025 Este informe pr…" at bounding box center [231, 106] width 361 height 139
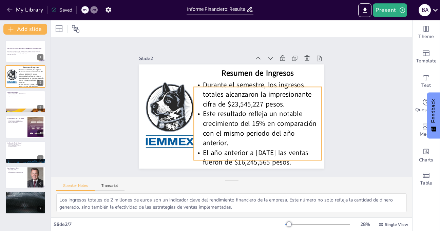
click at [281, 116] on span "Este resultado refleja un notable crecimiento del 15% en comparación con el mis…" at bounding box center [260, 128] width 114 height 39
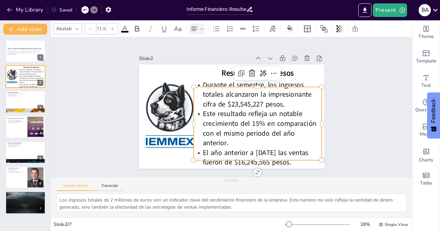
click at [203, 29] on icon at bounding box center [201, 28] width 5 height 5
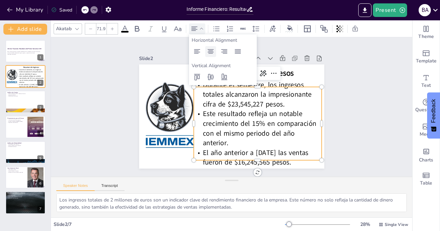
click at [210, 53] on icon at bounding box center [211, 51] width 6 height 4
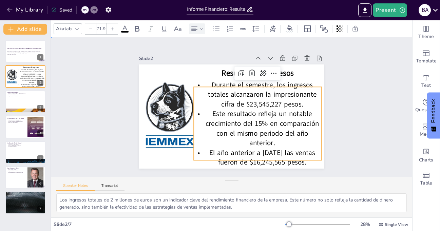
click at [339, 102] on div "Slide 1 Informe Financiero: Resultados del Primer Semestre 2025 Este informe pr…" at bounding box center [231, 106] width 361 height 139
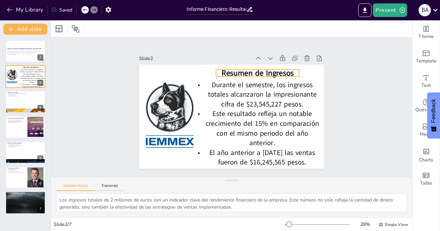
click at [265, 70] on span "Resumen de Ingresos" at bounding box center [261, 76] width 73 height 18
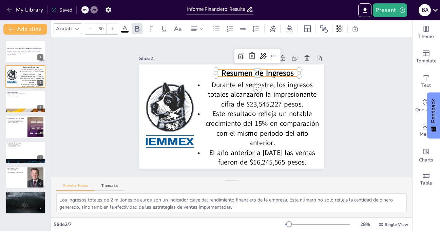
click at [125, 30] on icon at bounding box center [125, 29] width 8 height 8
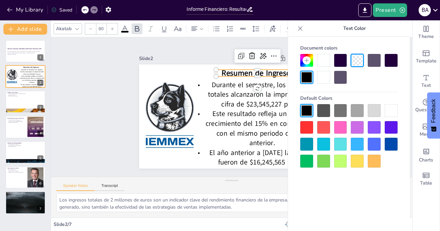
click at [392, 144] on div at bounding box center [391, 144] width 13 height 13
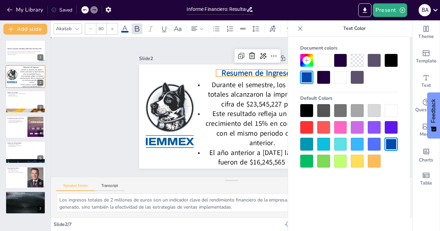
click at [81, 99] on div "Slide 1 Informe Financiero: Resultados del Primer Semestre 2025 Este informe pr…" at bounding box center [231, 107] width 374 height 176
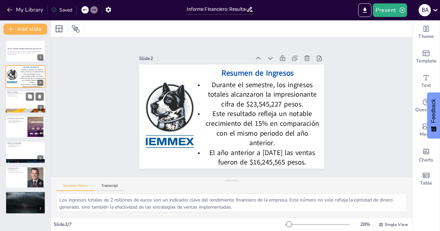
click at [11, 101] on div at bounding box center [25, 101] width 41 height 23
type textarea "Los gastos operativos de 1.5 millones de euros son un aspecto fundamental que i…"
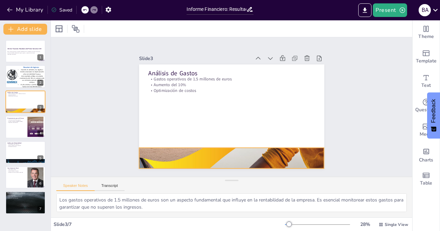
click at [229, 146] on div at bounding box center [226, 158] width 212 height 280
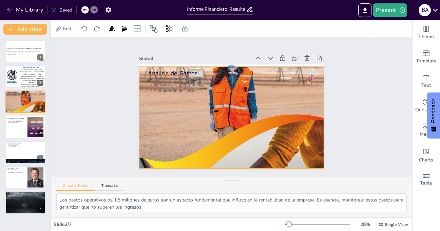
drag, startPoint x: 227, startPoint y: 145, endPoint x: 228, endPoint y: 64, distance: 81.1
click at [228, 64] on div at bounding box center [236, 64] width 185 height 25
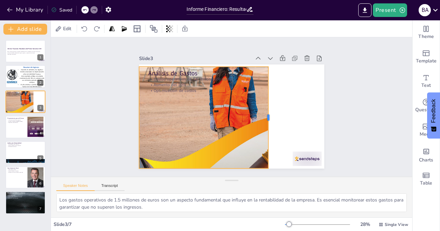
drag, startPoint x: 320, startPoint y: 115, endPoint x: 265, endPoint y: 111, distance: 55.8
click at [265, 111] on div at bounding box center [270, 122] width 16 height 102
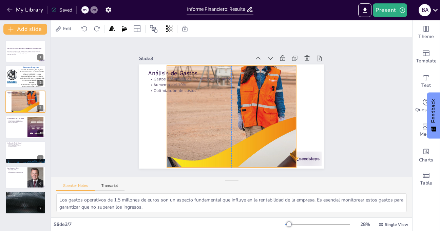
drag, startPoint x: 134, startPoint y: 114, endPoint x: 161, endPoint y: 113, distance: 26.8
click at [161, 74] on div "Análisis de Gastos Gastos operativos de 1.5 millones de euros Aumento del 10% O…" at bounding box center [236, 64] width 184 height 19
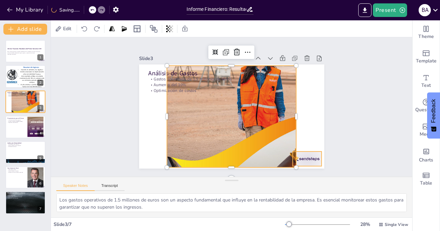
click at [306, 155] on div at bounding box center [307, 159] width 29 height 15
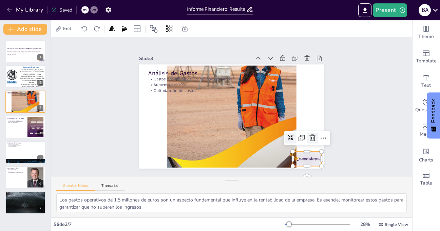
click at [308, 134] on icon at bounding box center [312, 138] width 8 height 8
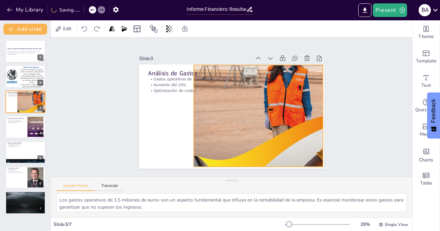
drag, startPoint x: 270, startPoint y: 129, endPoint x: 297, endPoint y: 128, distance: 26.8
click at [297, 128] on div at bounding box center [286, 156] width 185 height 262
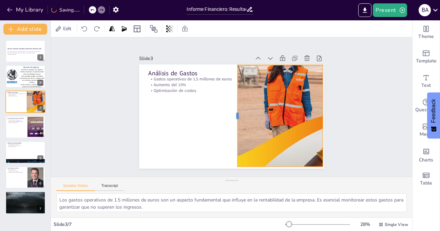
drag, startPoint x: 188, startPoint y: 113, endPoint x: 232, endPoint y: 111, distance: 43.8
click at [232, 111] on div at bounding box center [233, 116] width 26 height 101
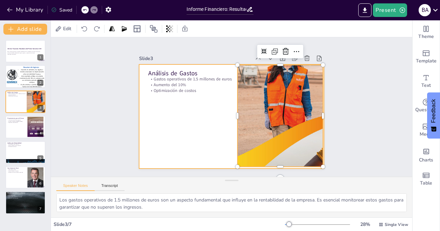
click at [193, 121] on div at bounding box center [230, 116] width 195 height 123
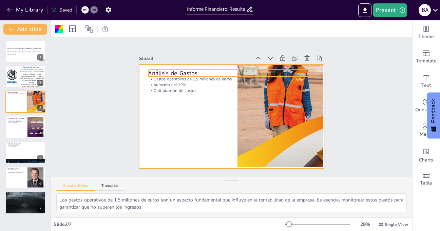
click at [179, 72] on p "Análisis de Gastos" at bounding box center [231, 73] width 167 height 8
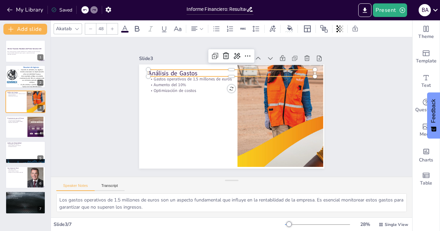
click at [126, 30] on icon at bounding box center [125, 29] width 8 height 8
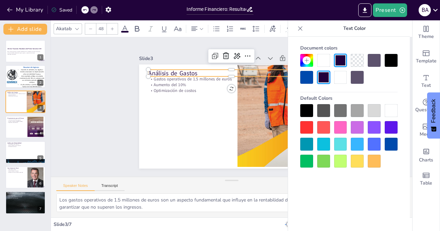
click at [391, 126] on div at bounding box center [391, 127] width 13 height 13
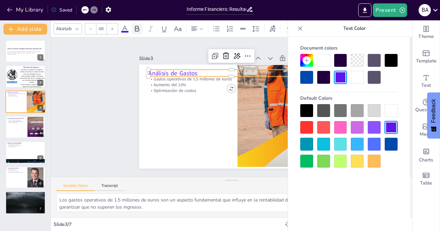
click at [136, 29] on icon at bounding box center [137, 29] width 8 height 8
click at [113, 29] on icon at bounding box center [112, 29] width 4 height 4
click at [113, 28] on icon at bounding box center [112, 29] width 4 height 4
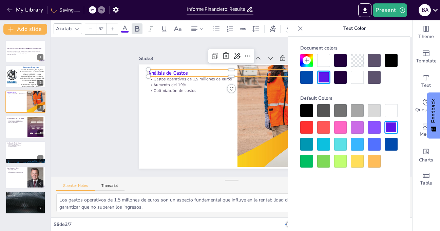
click at [113, 28] on icon at bounding box center [112, 29] width 4 height 4
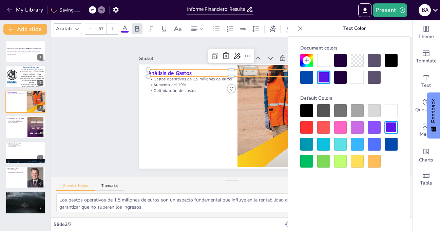
click at [113, 28] on icon at bounding box center [112, 29] width 4 height 4
click at [200, 29] on icon at bounding box center [201, 28] width 5 height 5
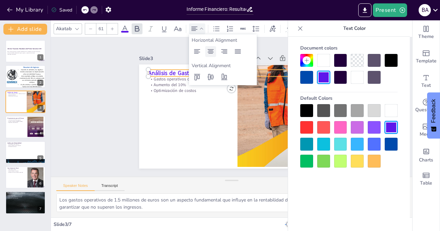
click at [212, 50] on icon at bounding box center [211, 52] width 8 height 8
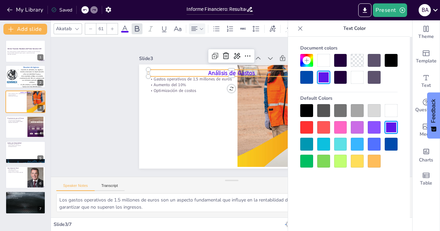
click at [173, 72] on p "Análisis de Gastos" at bounding box center [231, 73] width 167 height 8
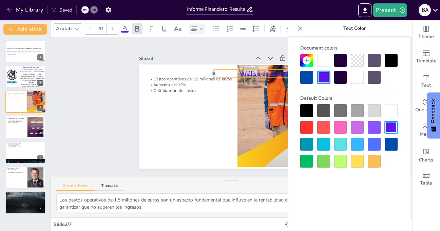
drag, startPoint x: 143, startPoint y: 71, endPoint x: 209, endPoint y: 70, distance: 66.9
click at [209, 70] on div at bounding box center [210, 74] width 5 height 8
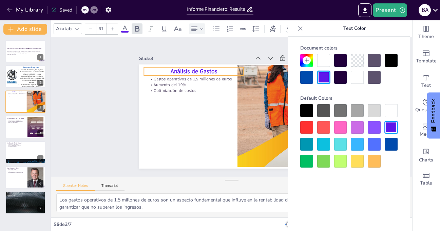
drag, startPoint x: 223, startPoint y: 72, endPoint x: 152, endPoint y: 69, distance: 71.3
click at [152, 69] on p "Análisis de Gastos" at bounding box center [194, 71] width 100 height 8
drag, startPoint x: 138, startPoint y: 68, endPoint x: 159, endPoint y: 69, distance: 20.7
click at [160, 69] on div at bounding box center [162, 71] width 5 height 8
drag, startPoint x: 171, startPoint y: 69, endPoint x: 157, endPoint y: 69, distance: 14.3
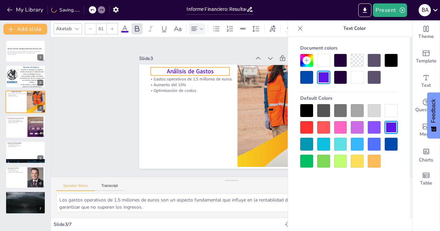
click at [157, 69] on p "Análisis de Gastos" at bounding box center [190, 71] width 79 height 8
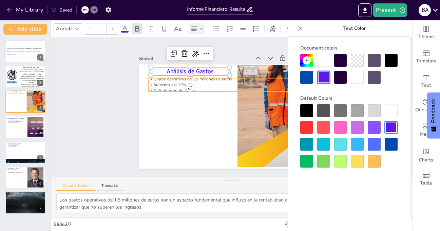
type input "32"
click at [157, 79] on p "Aumento del 10%" at bounding box center [234, 84] width 166 height 23
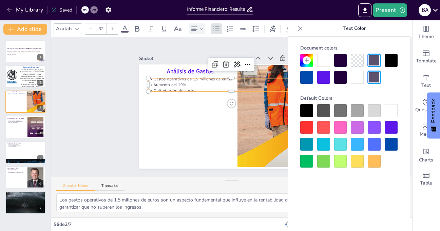
click at [307, 109] on div at bounding box center [306, 110] width 13 height 13
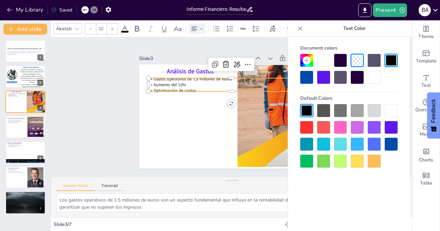
click at [154, 82] on span "Aumento del 10%" at bounding box center [170, 85] width 32 height 6
drag, startPoint x: 114, startPoint y: 200, endPoint x: 160, endPoint y: 201, distance: 45.5
click at [160, 201] on textarea "Los gastos operativos de 1.5 millones de euros son un aspecto fundamental que i…" at bounding box center [231, 202] width 351 height 19
type textarea "Los gastos operativos de $3,841,000 pesos son un aspecto fundamental que influy…"
click at [302, 27] on icon at bounding box center [300, 28] width 4 height 4
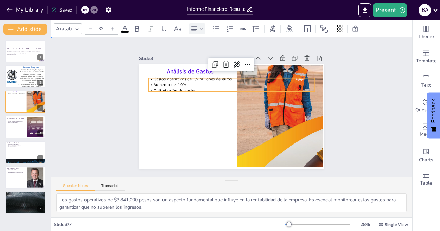
click at [95, 130] on div "Slide 1 Informe Financiero: Resultados del Primer Semestre 2025 Este informe pr…" at bounding box center [231, 106] width 361 height 139
click at [182, 77] on span "Gastos operativos de 1.5 millones de euros" at bounding box center [196, 75] width 78 height 14
click at [188, 78] on span "Gastos operativos de 1.5 millones de euros" at bounding box center [193, 79] width 78 height 6
click at [188, 78] on span "Gastos operativos de 1.5 millones de euros" at bounding box center [196, 75] width 78 height 14
drag, startPoint x: 188, startPoint y: 78, endPoint x: 226, endPoint y: 79, distance: 38.0
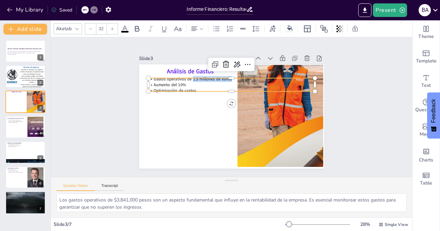
click at [226, 79] on span "Gastos operativos de 1.5 millones de euros" at bounding box center [193, 79] width 78 height 6
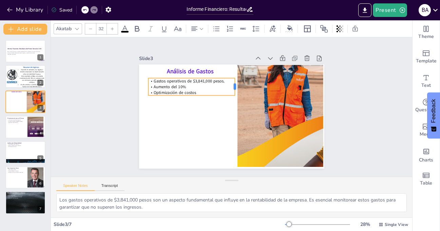
drag, startPoint x: 311, startPoint y: 83, endPoint x: 230, endPoint y: 84, distance: 80.1
click at [236, 84] on div at bounding box center [239, 88] width 7 height 18
drag, startPoint x: 142, startPoint y: 85, endPoint x: 136, endPoint y: 85, distance: 5.8
click at [137, 85] on div at bounding box center [139, 86] width 5 height 17
click at [112, 28] on icon at bounding box center [112, 29] width 4 height 4
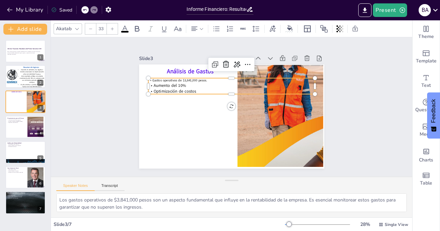
click at [84, 7] on div at bounding box center [84, 9] width 7 height 7
click at [83, 10] on icon at bounding box center [85, 10] width 4 height 4
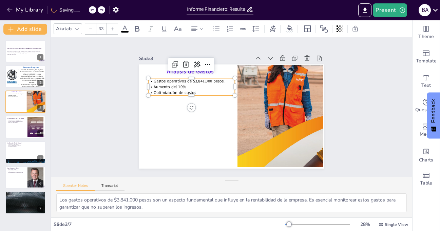
click at [112, 27] on icon at bounding box center [112, 29] width 4 height 4
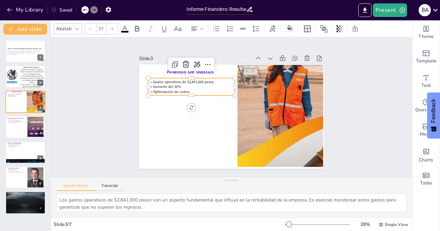
click at [112, 27] on icon at bounding box center [112, 29] width 4 height 4
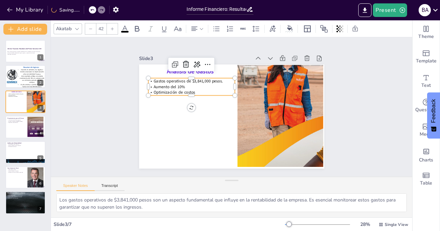
click at [112, 27] on icon at bounding box center [112, 29] width 4 height 4
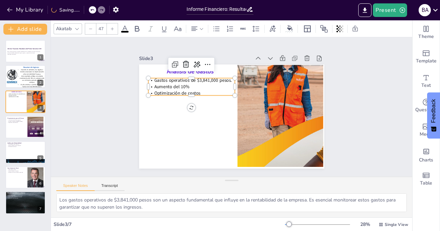
click at [112, 27] on icon at bounding box center [112, 29] width 4 height 4
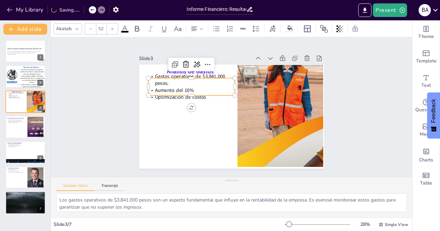
click at [112, 27] on icon at bounding box center [112, 29] width 4 height 4
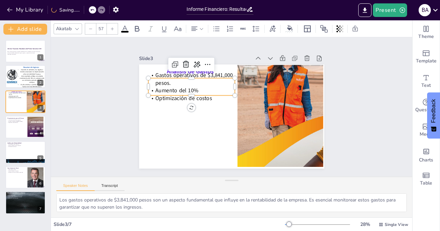
click at [112, 27] on icon at bounding box center [112, 29] width 4 height 4
type input "58"
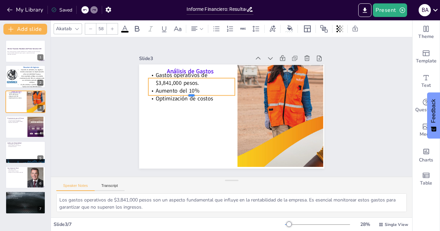
click at [171, 93] on div at bounding box center [192, 94] width 87 height 15
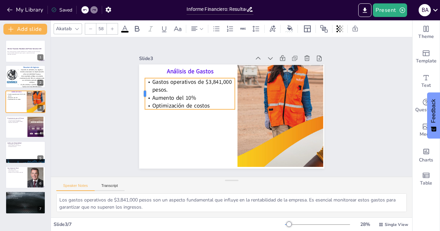
click at [139, 91] on div at bounding box center [141, 93] width 5 height 31
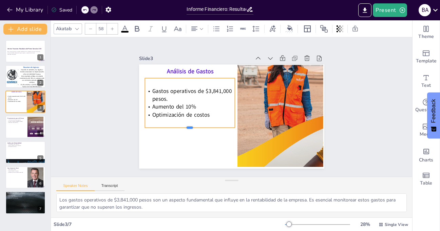
drag, startPoint x: 184, startPoint y: 107, endPoint x: 182, endPoint y: 126, distance: 18.5
click at [182, 126] on div at bounding box center [188, 126] width 90 height 15
click at [168, 105] on span "Aumento del 10%" at bounding box center [174, 106] width 44 height 7
click at [168, 105] on span "Aumento del 10%" at bounding box center [174, 101] width 44 height 12
click at [168, 105] on span "Aumento del 10%" at bounding box center [174, 106] width 44 height 7
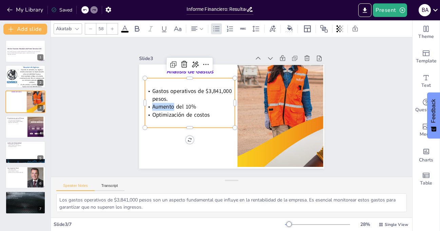
drag, startPoint x: 168, startPoint y: 105, endPoint x: 148, endPoint y: 105, distance: 20.0
click at [152, 105] on span "Aumento del 10%" at bounding box center [174, 106] width 44 height 7
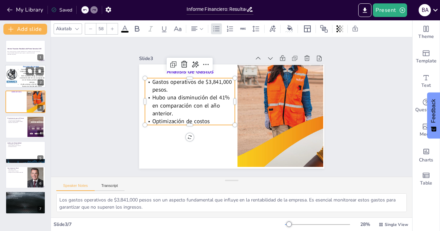
click at [22, 84] on span "El año anterior a [DATE] las ventas fueron de $16,245,565 pesos." at bounding box center [32, 85] width 23 height 4
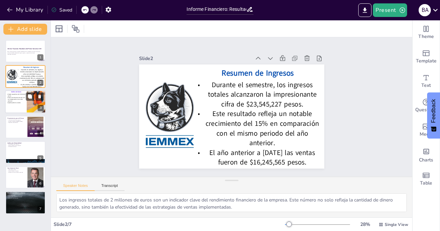
click at [21, 104] on p "Optimización de costos" at bounding box center [16, 103] width 20 height 2
type textarea "Los gastos operativos de $3,841,000 pesos son un aspecto fundamental que influy…"
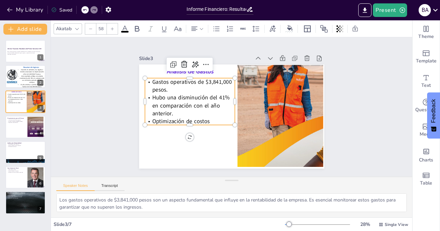
click at [206, 102] on span "Hubo una disminución del 41% en comparación con el año anterior." at bounding box center [192, 92] width 81 height 29
click at [206, 105] on span "Hubo una disminución del 41% en comparación con el año anterior." at bounding box center [190, 98] width 79 height 25
click at [195, 104] on span "Hubo una disminución del 41% en comparación con el año anterior." at bounding box center [190, 98] width 79 height 25
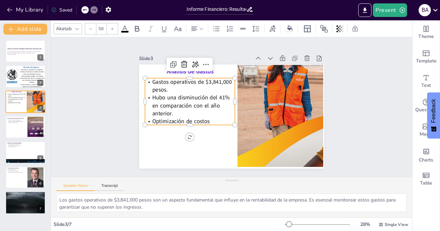
click at [195, 104] on span "Hubo una disminución del 41% en comparación con el año anterior." at bounding box center [190, 105] width 77 height 23
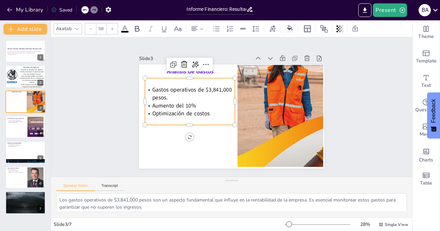
click at [107, 87] on div "Slide 1 Informe Financiero: Resultados del Primer Semestre 2025 Este informe pr…" at bounding box center [231, 106] width 361 height 139
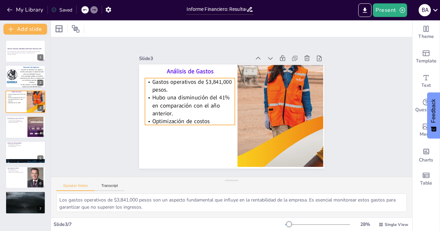
click at [170, 96] on span "Hubo una disminución del 41% en comparación con el año anterior." at bounding box center [190, 98] width 79 height 25
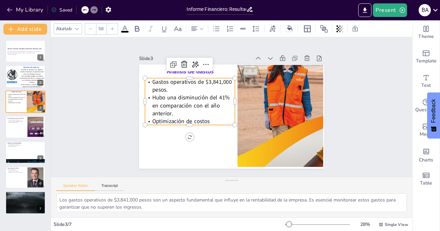
click at [170, 95] on span "Hubo una disminución del 41% en comparación con el año anterior." at bounding box center [190, 98] width 79 height 25
click at [175, 94] on span "Hubo una disminución del 41% en comparación con el año anterior." at bounding box center [190, 98] width 79 height 25
click at [175, 95] on span "Hubo una disminución del 41% en comparación con el año anterior." at bounding box center [190, 98] width 79 height 25
click at [175, 96] on span "Hubo una disminución del 41% en comparación con el año anterior." at bounding box center [190, 98] width 79 height 25
click at [175, 96] on span "Hubo una disminución del 41% en comparación con el año anterior." at bounding box center [190, 105] width 77 height 23
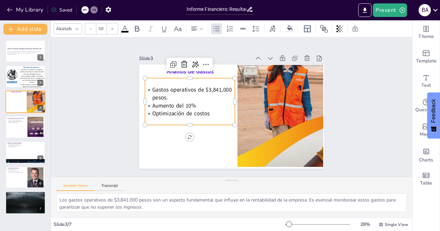
click at [173, 100] on span "Aumento del 10%" at bounding box center [174, 99] width 44 height 12
click at [173, 92] on p "Gastos operativos de $3,841,000 pesos." at bounding box center [190, 94] width 90 height 16
click at [121, 85] on div "Slide 1 Informe Financiero: Resultados del Primer Semestre 2025 Este informe pr…" at bounding box center [231, 106] width 223 height 123
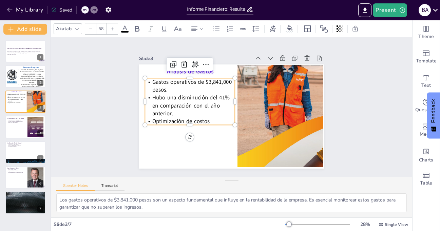
click at [154, 97] on span "Hubo una disminución del 41% en comparación con el año anterior." at bounding box center [190, 98] width 79 height 25
click at [152, 100] on span "Hubo una disminución del 41% en comparación con el año anterior." at bounding box center [190, 105] width 77 height 23
click at [169, 100] on span "Hubo una disminución del 41% en comparación con el año anterior." at bounding box center [190, 105] width 77 height 23
click at [190, 101] on span "Hubo una disminución del 41% en comparación con el año anterior." at bounding box center [190, 105] width 77 height 23
click at [190, 101] on span "Hubo una disminución del 41% en comparación con el año anterior." at bounding box center [192, 92] width 81 height 29
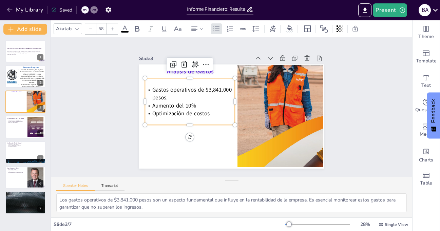
click at [170, 99] on p "Gastos operativos de $3,841,000 pesos." at bounding box center [190, 94] width 90 height 16
drag, startPoint x: 193, startPoint y: 102, endPoint x: 148, endPoint y: 108, distance: 45.5
click at [148, 108] on div "Gastos operativos de $3,841,000 pesos. Aumento del 10% Optimización de costos" at bounding box center [190, 101] width 90 height 31
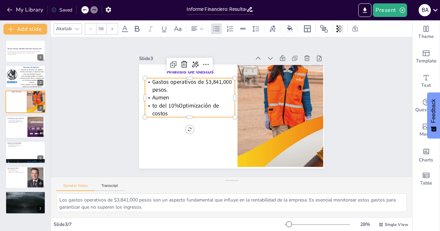
click at [168, 94] on p "Aumen" at bounding box center [191, 93] width 90 height 17
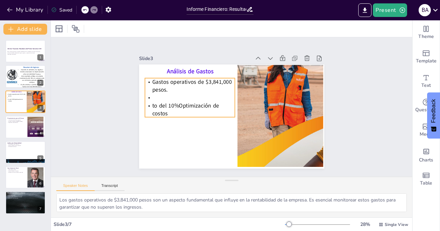
click at [183, 93] on p at bounding box center [191, 93] width 90 height 17
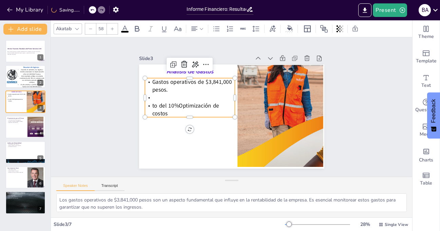
click at [99, 11] on icon at bounding box center [101, 10] width 4 height 4
click at [87, 9] on div at bounding box center [84, 9] width 7 height 7
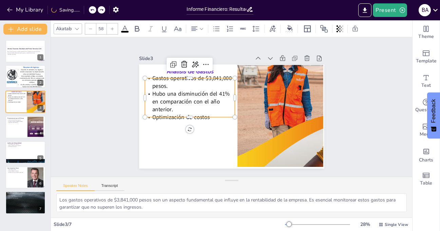
click at [169, 99] on span "Hubo una disminución del 41% en comparación con el año anterior." at bounding box center [190, 101] width 77 height 23
click at [203, 99] on span "Hubo una disminución del 41% en comparación con el año anterior." at bounding box center [190, 101] width 77 height 23
click at [205, 100] on span "Hubo una disminución del 41% en comparación con el año anterior." at bounding box center [190, 101] width 77 height 23
click at [206, 99] on span "Hubo una disminución del 41% en comparación con el año anterior." at bounding box center [202, 72] width 76 height 52
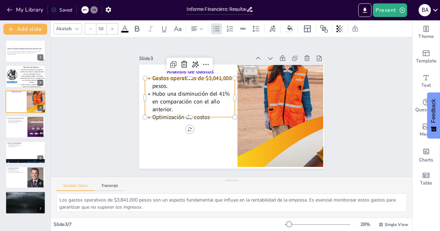
click at [206, 100] on span "Hubo una disminución del 41% en comparación con el año anterior." at bounding box center [191, 94] width 79 height 25
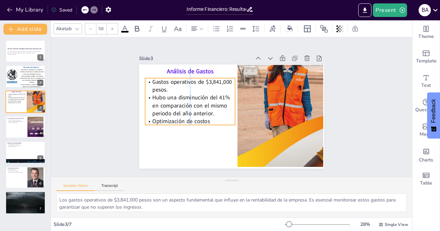
click at [209, 118] on p "Optimización de costos" at bounding box center [189, 116] width 90 height 17
click at [206, 118] on p "Optimización de costos" at bounding box center [189, 116] width 90 height 17
click at [206, 120] on p "Optimización de costos" at bounding box center [190, 121] width 90 height 8
click at [205, 120] on p "Optimización de costos" at bounding box center [189, 99] width 82 height 52
click at [205, 120] on p "Optimización de costos" at bounding box center [188, 112] width 90 height 26
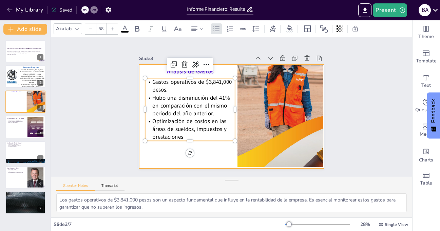
click at [207, 147] on div at bounding box center [231, 116] width 185 height 104
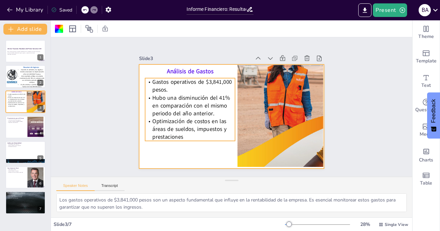
click at [202, 123] on p "Optimización de costos en las áreas de sueldos, impuestos y prestaciones" at bounding box center [190, 128] width 90 height 23
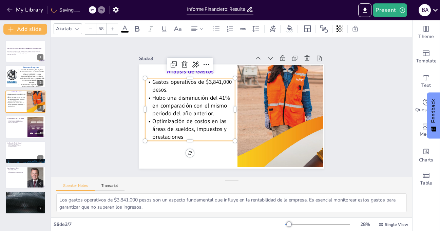
click at [113, 29] on icon at bounding box center [112, 29] width 4 height 4
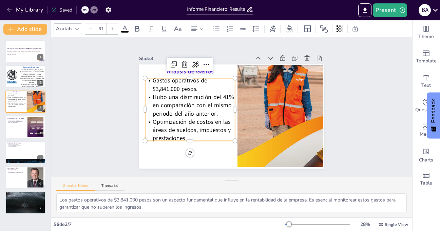
click at [113, 29] on icon at bounding box center [112, 29] width 4 height 4
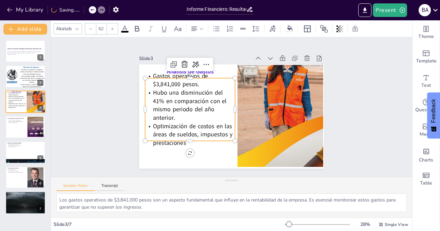
click at [113, 29] on icon at bounding box center [112, 29] width 4 height 4
type input "65"
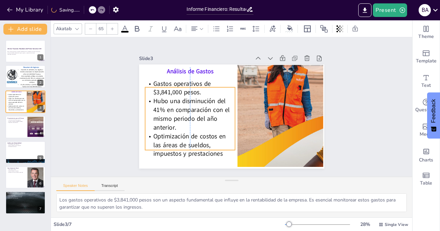
drag, startPoint x: 215, startPoint y: 137, endPoint x: 215, endPoint y: 147, distance: 9.2
click at [215, 147] on p "Optimización de costos en las áreas de sueldos, impuestos y prestaciones" at bounding box center [186, 141] width 92 height 36
click at [170, 120] on span "Hubo una disminución del 41% en comparación con el mismo periodo del año anteri…" at bounding box center [190, 100] width 80 height 39
click at [177, 108] on span "Hubo una disminución del 41% en comparación con el mismo periodo del año anteri…" at bounding box center [207, 69] width 61 height 77
click at [170, 125] on span "Hubo una disminución del 41% en comparación con el mismo periodo del año anteri…" at bounding box center [190, 107] width 79 height 37
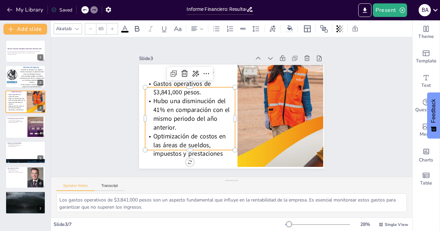
click at [170, 125] on span "Hubo una disminución del 41% en comparación con el mismo periodo del año anteri…" at bounding box center [191, 114] width 76 height 35
click at [170, 125] on span "Hubo una disminución del 41% en comparación con el mismo periodo del año anteri…" at bounding box center [190, 107] width 79 height 37
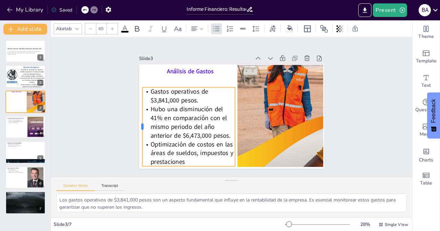
click at [137, 124] on div at bounding box center [138, 107] width 22 height 78
click at [169, 88] on span "Gastos operativos de $3,841,000 pesos." at bounding box center [179, 96] width 58 height 17
click at [103, 90] on div "Slide 1 Informe Financiero: Resultados del Primer Semestre 2025 Este informe pr…" at bounding box center [231, 106] width 361 height 139
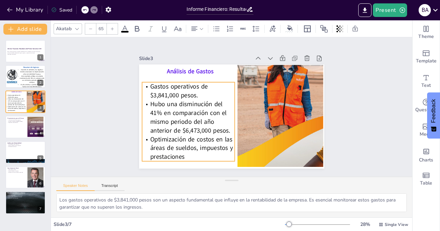
drag, startPoint x: 172, startPoint y: 100, endPoint x: 171, endPoint y: 95, distance: 5.1
click at [171, 95] on span "Gastos operativos de $3,841,000 pesos." at bounding box center [180, 85] width 59 height 22
click at [94, 105] on div "Slide 1 Informe Financiero: Resultados del Primer Semestre 2025 Este informe pr…" at bounding box center [231, 106] width 361 height 139
click at [179, 155] on span "Optimización de costos en las áreas de sueldos, impuestos y prestaciones" at bounding box center [187, 141] width 85 height 30
click at [180, 155] on p "Optimización de costos en las áreas de sueldos, impuestos y prestaciones" at bounding box center [184, 144] width 95 height 36
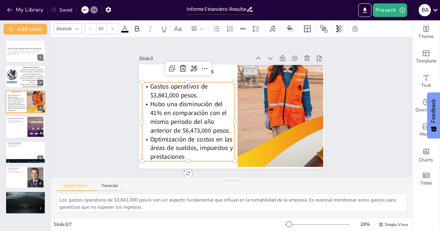
click at [180, 155] on p "Optimización de costos en las áreas de sueldos, impuestos y prestaciones" at bounding box center [188, 148] width 93 height 26
click at [93, 119] on div "Slide 1 Informe Financiero: Resultados del Primer Semestre 2025 Este informe pr…" at bounding box center [231, 107] width 374 height 176
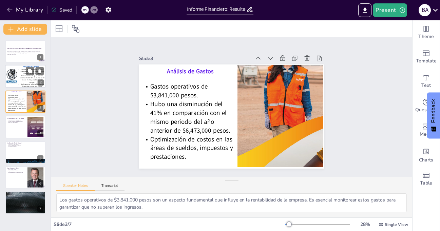
click at [24, 78] on span "Este resultado refleja un notable crecimiento del 15% en comparación con el mis…" at bounding box center [32, 79] width 25 height 8
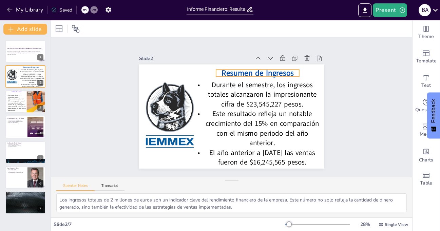
click at [247, 73] on span "Resumen de Ingresos" at bounding box center [258, 73] width 72 height 11
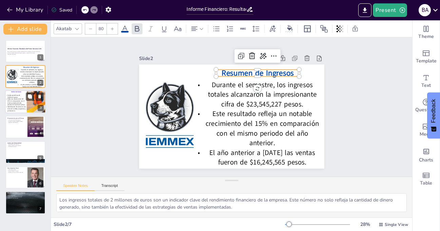
click at [17, 105] on span "Hubo una disminución del 41% en comparación con el mismo periodo del año anteri…" at bounding box center [16, 102] width 18 height 8
type textarea "Los gastos operativos de $3,841,000 pesos son un aspecto fundamental que influy…"
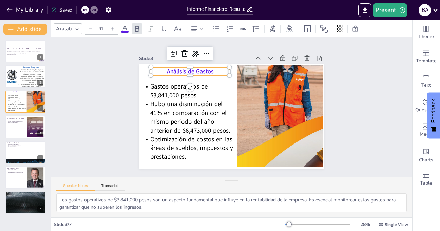
click at [172, 69] on span "Análisis de Gastos" at bounding box center [190, 72] width 46 height 8
click at [114, 30] on icon at bounding box center [112, 29] width 4 height 4
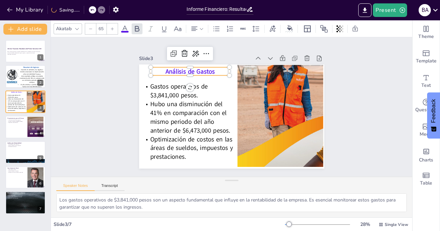
click at [113, 29] on icon at bounding box center [112, 29] width 4 height 4
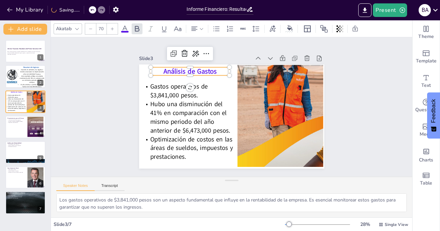
click at [113, 29] on icon at bounding box center [112, 29] width 4 height 4
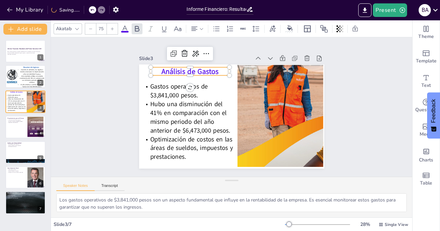
click at [113, 29] on icon at bounding box center [112, 29] width 4 height 4
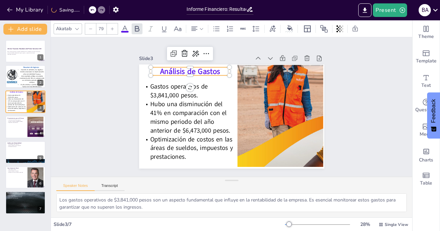
type input "80"
click at [22, 83] on span "El año anterior a [DATE] las ventas fueron de $16,245,565 pesos." at bounding box center [32, 85] width 23 height 4
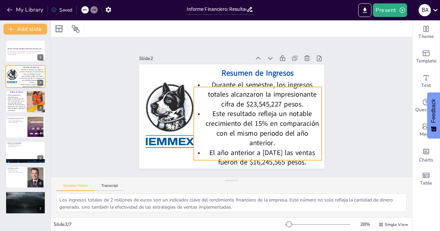
click at [236, 113] on span "Este resultado refleja un notable crecimiento del 15% en comparación con el mis…" at bounding box center [262, 128] width 114 height 39
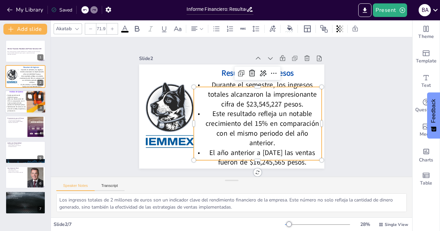
click at [12, 102] on span "Hubo una disminución del 41% en comparación con el mismo periodo del año anteri…" at bounding box center [16, 102] width 18 height 8
type textarea "Los gastos operativos de $3,841,000 pesos son un aspecto fundamental que influy…"
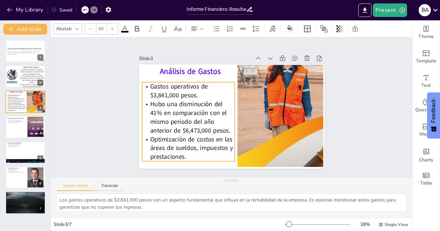
click at [170, 103] on span "Hubo una disminución del 41% en comparación con el mismo periodo del año anteri…" at bounding box center [190, 117] width 80 height 35
click at [111, 30] on icon at bounding box center [112, 29] width 4 height 4
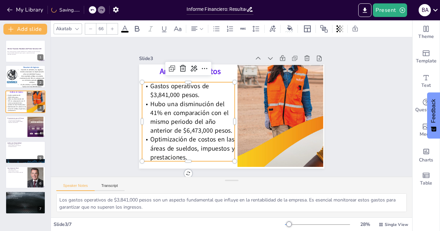
click at [111, 30] on icon at bounding box center [112, 29] width 4 height 4
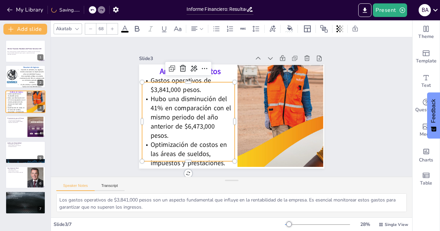
click at [111, 30] on icon at bounding box center [112, 29] width 4 height 4
click at [89, 29] on icon at bounding box center [91, 29] width 4 height 4
type input "68"
click at [104, 89] on div "Slide 1 Informe Financiero: Resultados del Primer Semestre 2025 Este informe pr…" at bounding box center [231, 107] width 374 height 176
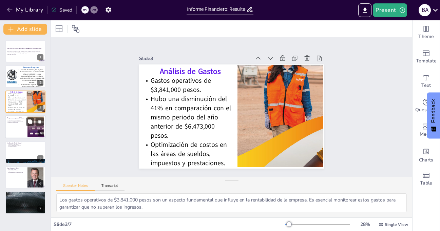
click at [15, 131] on div at bounding box center [25, 126] width 41 height 23
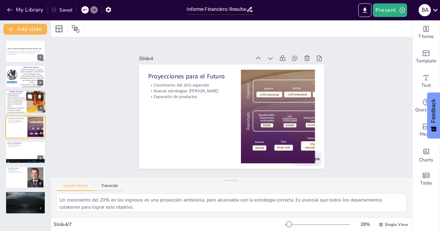
click at [18, 101] on span "Hubo una disminución del 41% en comparación con el mismo periodo del año anteri…" at bounding box center [16, 102] width 18 height 10
type textarea "Los gastos operativos de $3,841,000 pesos son un aspecto fundamental que influy…"
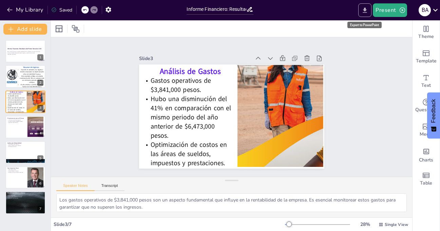
click at [367, 8] on icon "Export to PowerPoint" at bounding box center [364, 10] width 7 height 7
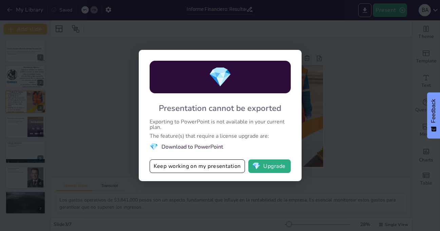
click at [180, 147] on li "💎 Download to PowerPoint" at bounding box center [220, 146] width 141 height 9
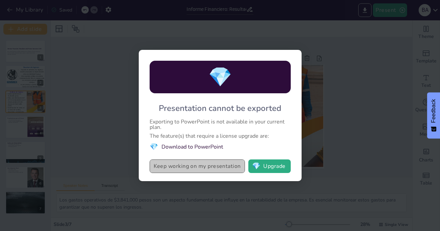
click at [189, 166] on button "Keep working on my presentation" at bounding box center [197, 167] width 95 height 14
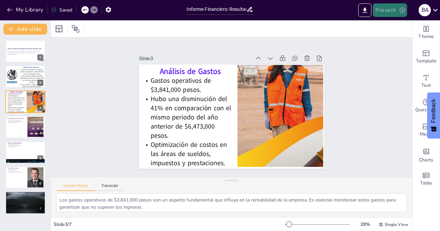
click at [400, 7] on icon "button" at bounding box center [402, 10] width 7 height 7
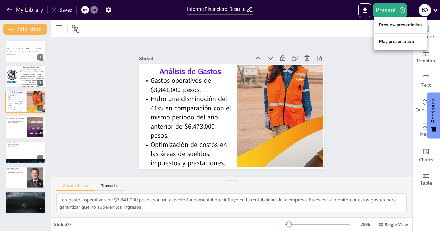
click at [397, 25] on li "Preview presentation" at bounding box center [401, 25] width 54 height 11
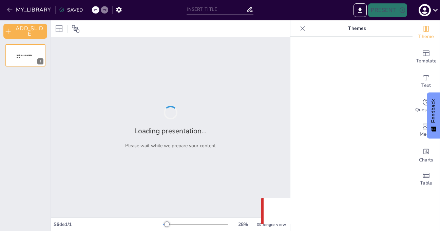
type input "Informe Financiero: Resultados del Primer Semestre 2025"
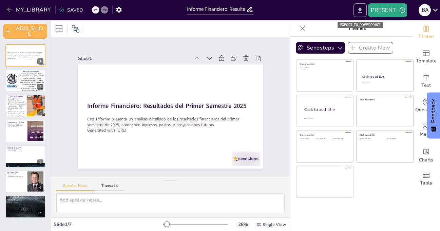
click at [359, 10] on icon "EXPORT_TO_POWERPOINT" at bounding box center [360, 10] width 7 height 7
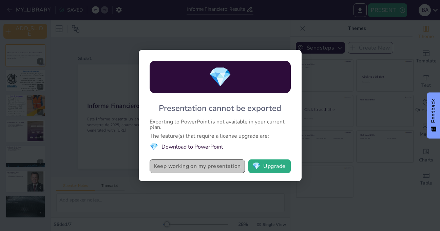
click at [186, 171] on button "Keep working on my presentation" at bounding box center [197, 167] width 95 height 14
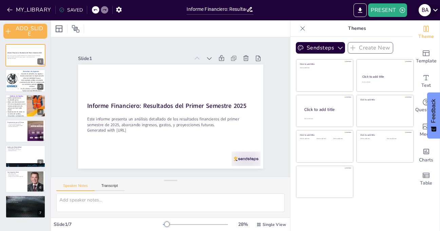
click at [436, 9] on icon at bounding box center [435, 9] width 9 height 9
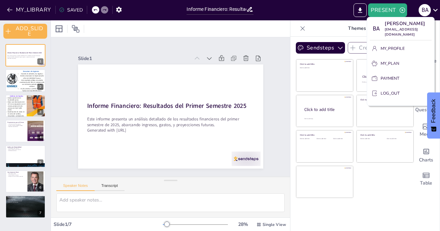
click at [263, 31] on div at bounding box center [220, 115] width 440 height 231
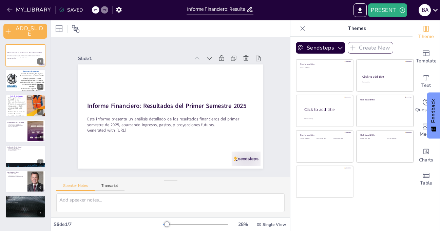
click at [71, 8] on div "SAVED" at bounding box center [71, 10] width 24 height 6
